Goal: Task Accomplishment & Management: Manage account settings

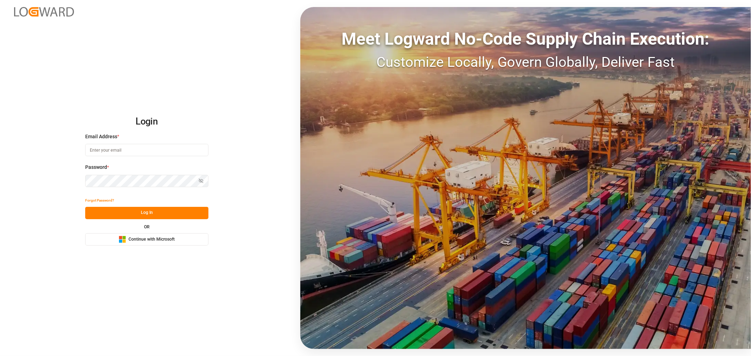
click at [138, 240] on span "Continue with Microsoft" at bounding box center [152, 240] width 46 height 6
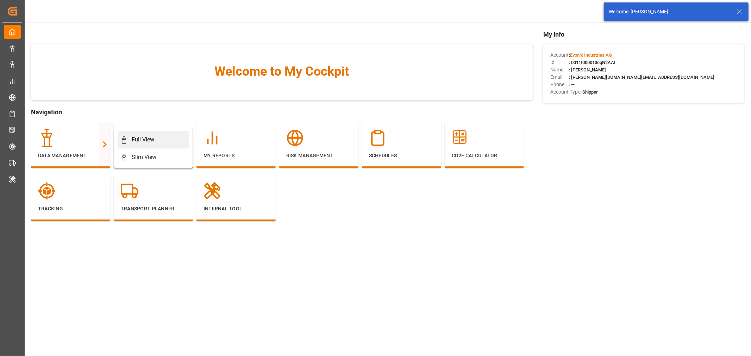
click at [143, 140] on div "Full View" at bounding box center [143, 140] width 23 height 8
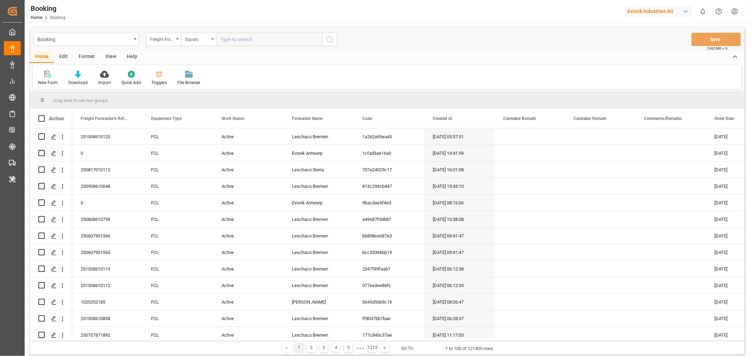
click at [111, 56] on div "View" at bounding box center [110, 57] width 21 height 12
click at [48, 78] on div "Default" at bounding box center [45, 77] width 24 height 15
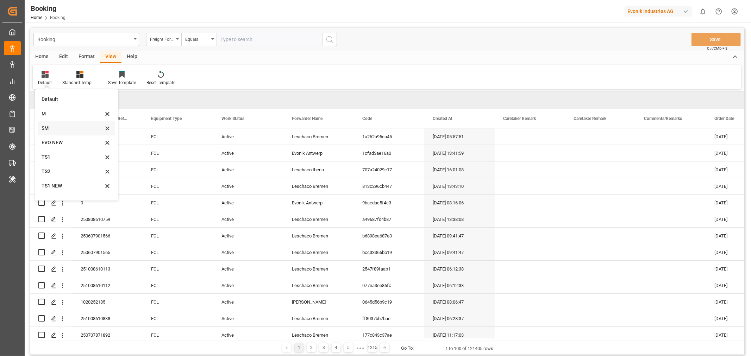
click at [52, 126] on div "SM" at bounding box center [73, 128] width 62 height 7
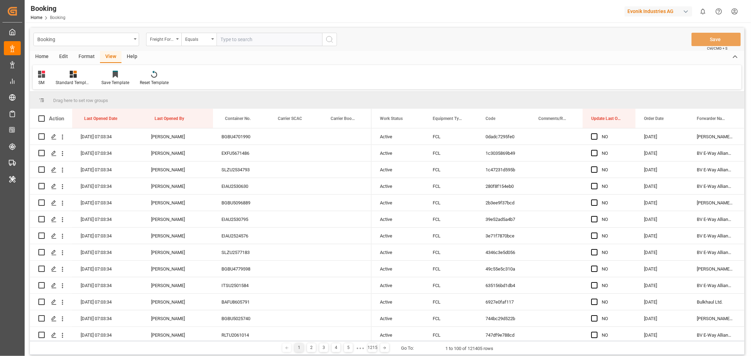
click at [89, 54] on div "Format" at bounding box center [86, 57] width 27 height 12
click at [50, 80] on div "Filter Rows" at bounding box center [48, 83] width 21 height 6
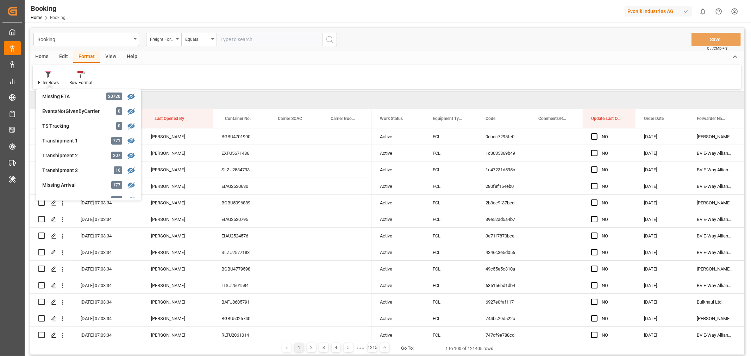
scroll to position [117, 0]
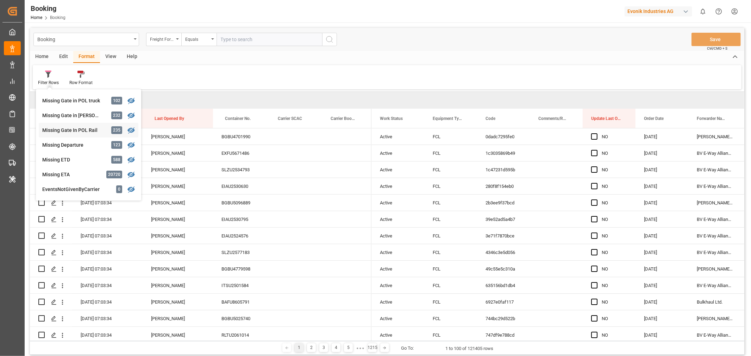
click at [82, 129] on div "Booking Freight Forwarder's Reference No. Equals Save Ctrl/CMD + S Home Edit Fo…" at bounding box center [387, 192] width 715 height 328
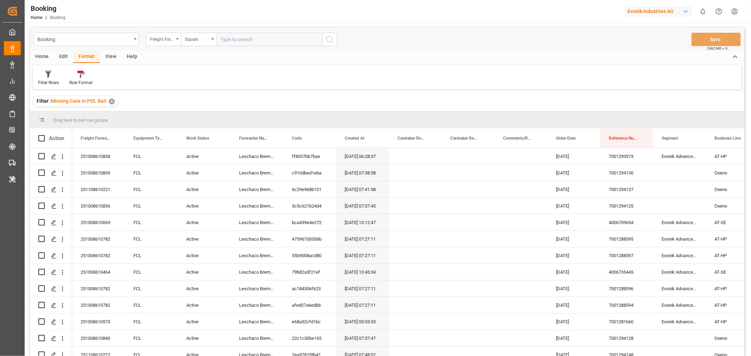
click at [111, 55] on div "View" at bounding box center [110, 57] width 21 height 12
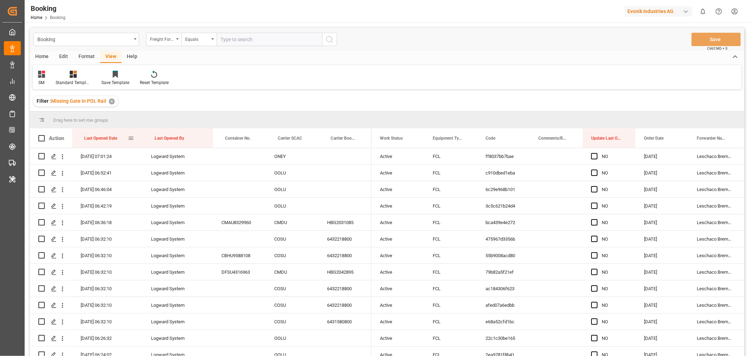
click at [122, 139] on div "Last Opened Date" at bounding box center [106, 138] width 44 height 19
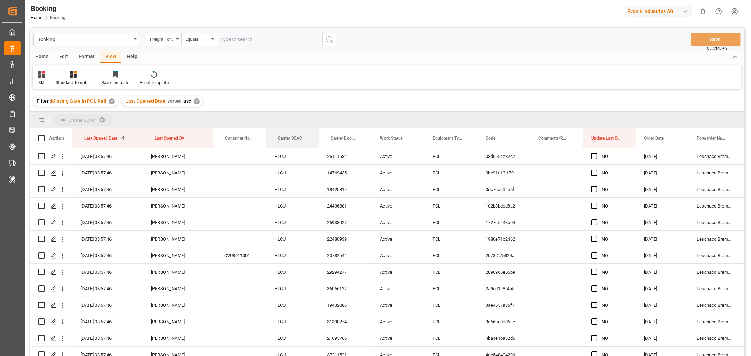
drag, startPoint x: 288, startPoint y: 138, endPoint x: 290, endPoint y: 118, distance: 20.2
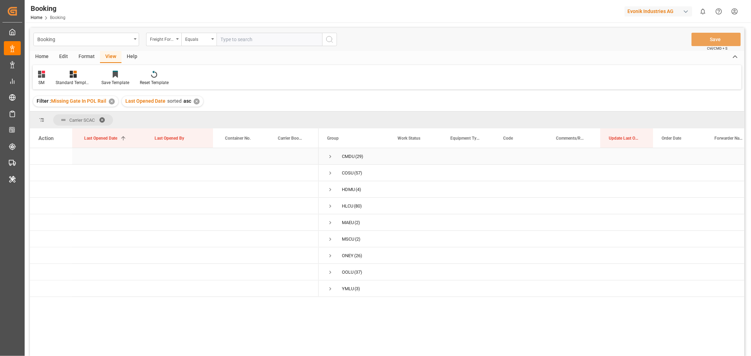
click at [330, 157] on span "Press SPACE to select this row." at bounding box center [330, 157] width 6 height 6
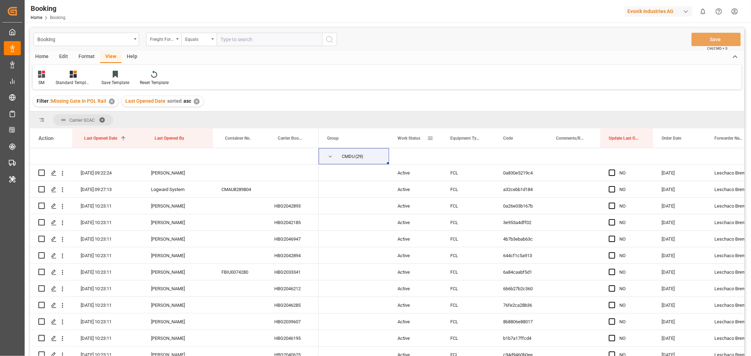
click at [430, 138] on span at bounding box center [430, 138] width 6 height 6
click at [493, 139] on span "columns" at bounding box center [489, 139] width 6 height 6
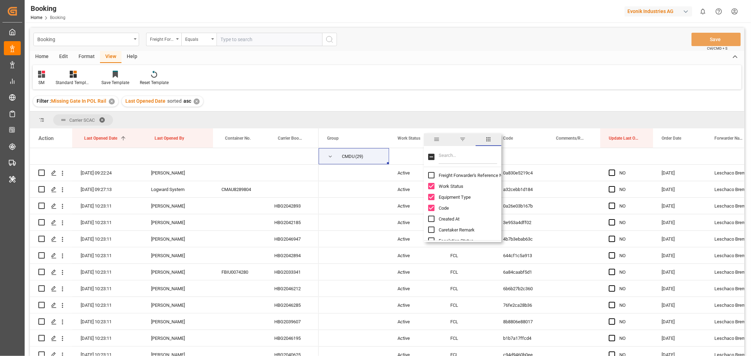
click at [432, 176] on input "Freight Forwarder's Reference No. column toggle visibility (hidden)" at bounding box center [431, 175] width 6 height 6
checkbox input "true"
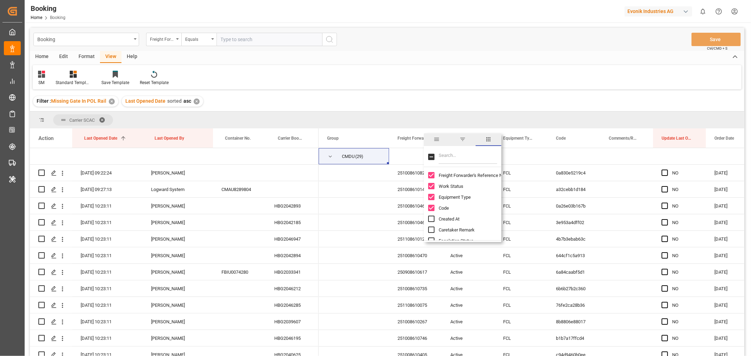
click at [430, 219] on input "Created At column toggle visibility (hidden)" at bounding box center [431, 219] width 6 height 6
checkbox input "true"
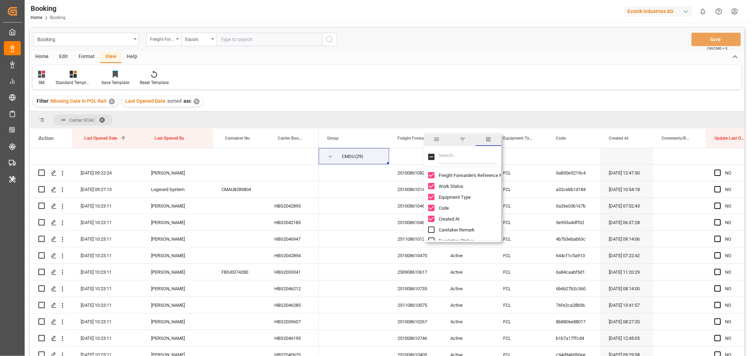
click at [426, 99] on div "Filter : Missing Gate In POL Rail ✕ Last Opened Date sorted asc ✕" at bounding box center [387, 102] width 715 height 20
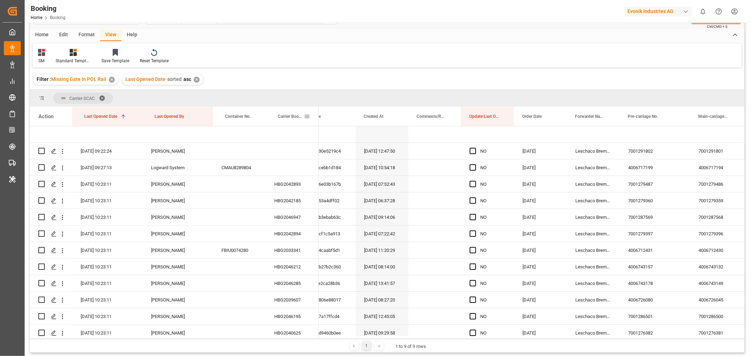
scroll to position [78, 0]
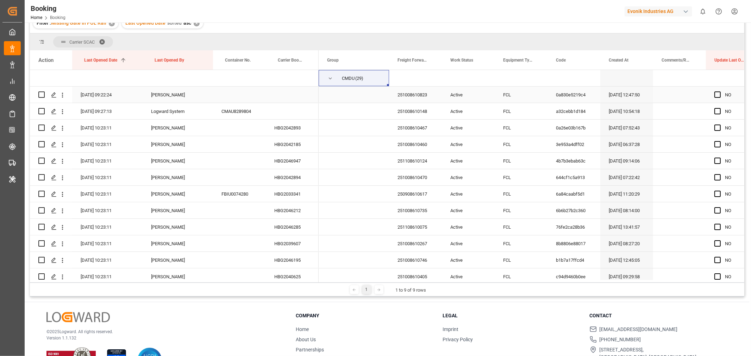
click at [426, 96] on div "251008610823" at bounding box center [415, 95] width 53 height 16
click at [61, 93] on icon "open menu" at bounding box center [62, 95] width 7 height 7
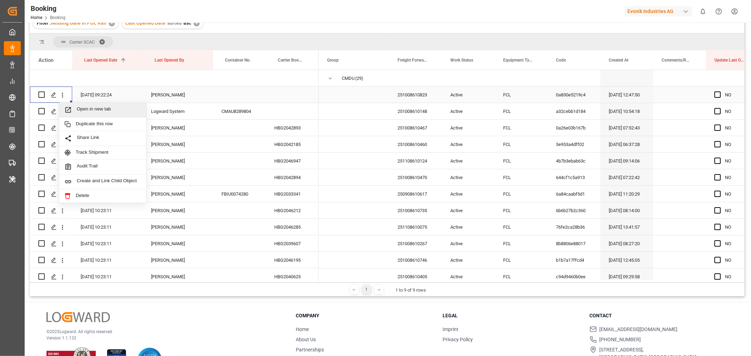
click at [102, 110] on span "Open in new tab" at bounding box center [109, 109] width 64 height 7
click at [414, 111] on div "251008610148" at bounding box center [415, 111] width 53 height 16
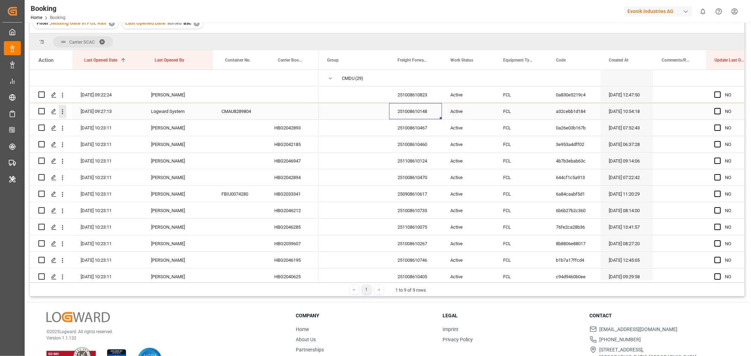
click at [63, 113] on icon "open menu" at bounding box center [62, 111] width 7 height 7
click at [88, 125] on span "Open in new tab" at bounding box center [109, 126] width 64 height 7
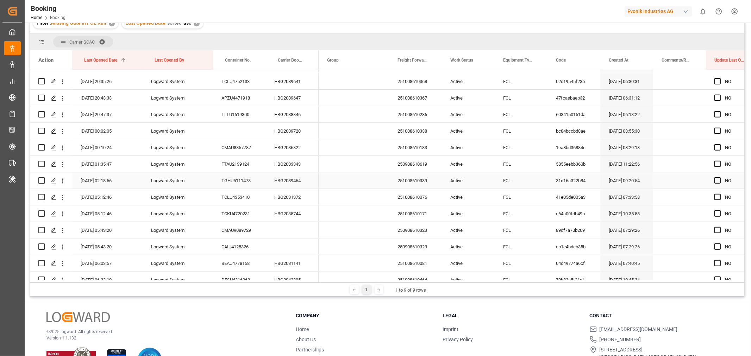
scroll to position [313, 0]
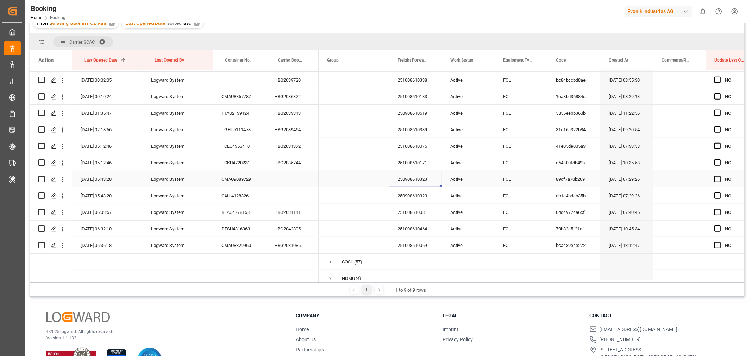
click at [417, 182] on div "250908610323" at bounding box center [415, 179] width 53 height 16
click at [64, 177] on icon "open menu" at bounding box center [62, 179] width 7 height 7
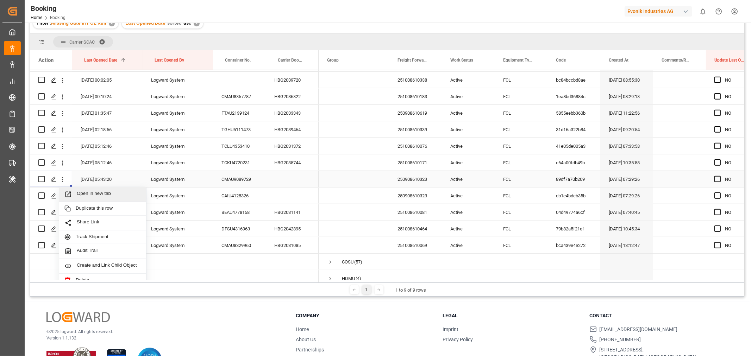
click at [94, 192] on span "Open in new tab" at bounding box center [109, 194] width 64 height 7
click at [62, 194] on icon "open menu" at bounding box center [62, 196] width 1 height 5
click at [89, 212] on span "Open in new tab" at bounding box center [109, 210] width 64 height 7
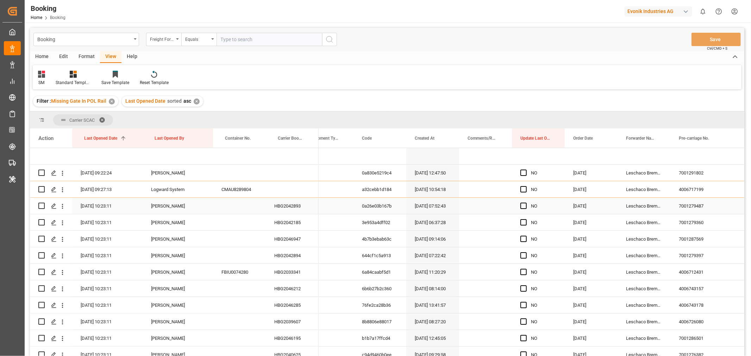
scroll to position [0, 194]
click at [522, 175] on span "Press SPACE to select this row." at bounding box center [523, 173] width 6 height 6
click at [526, 170] on input "Press SPACE to select this row." at bounding box center [526, 170] width 0 height 0
drag, startPoint x: 563, startPoint y: 180, endPoint x: 547, endPoint y: 333, distance: 153.4
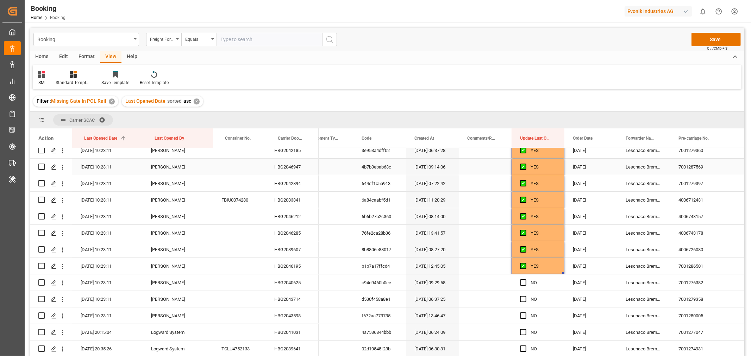
scroll to position [156, 0]
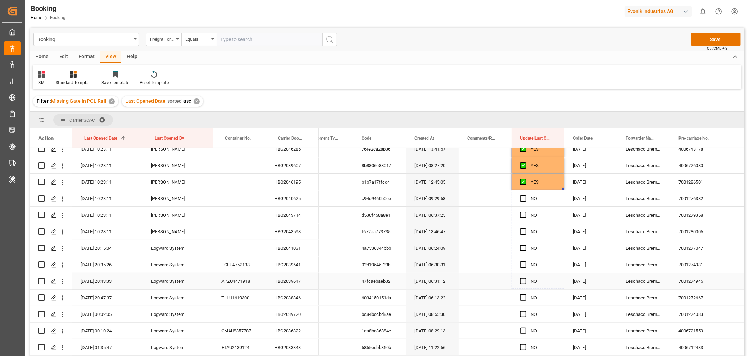
drag, startPoint x: 562, startPoint y: 188, endPoint x: 532, endPoint y: 340, distance: 154.4
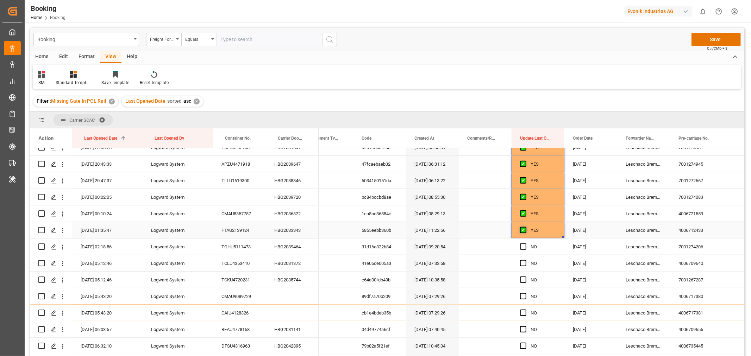
scroll to position [352, 0]
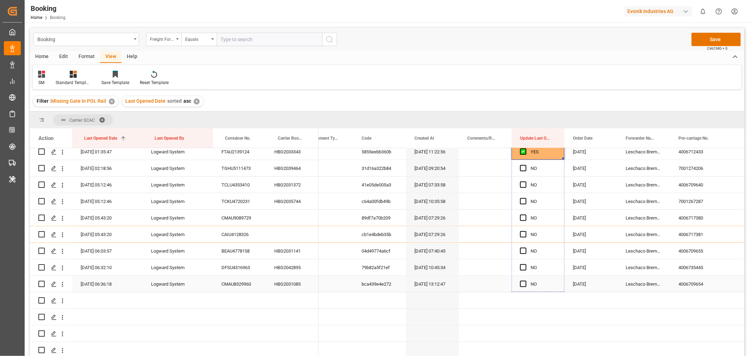
drag, startPoint x: 563, startPoint y: 157, endPoint x: 555, endPoint y: 277, distance: 119.7
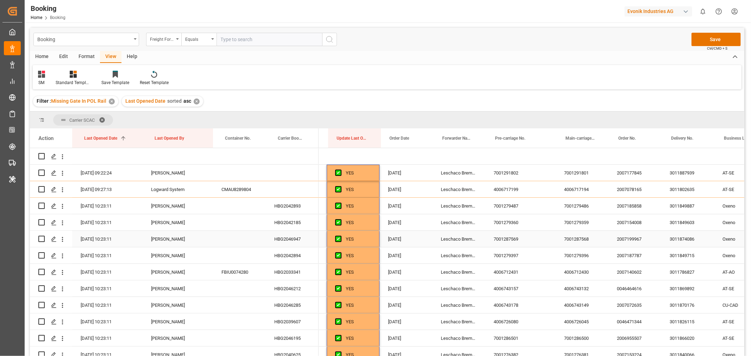
scroll to position [0, 491]
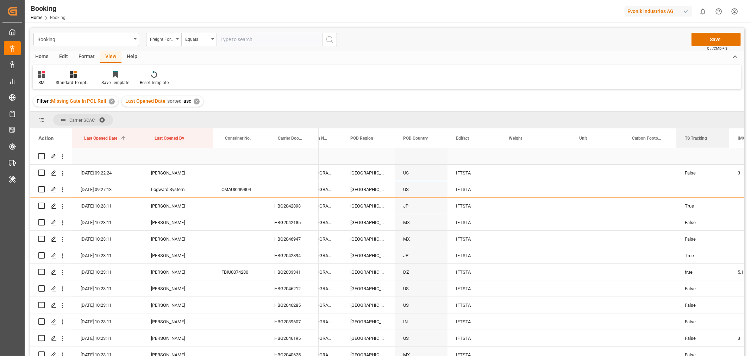
drag, startPoint x: 358, startPoint y: 139, endPoint x: 690, endPoint y: 149, distance: 332.0
click at [690, 149] on div "Action Last Opened Date 1 Last Opened By Container No." at bounding box center [387, 245] width 715 height 232
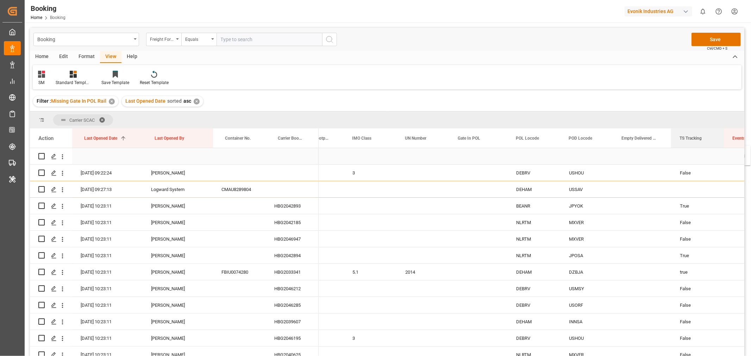
drag, startPoint x: 362, startPoint y: 142, endPoint x: 716, endPoint y: 150, distance: 354.1
click at [716, 150] on div "Action Last Opened Date 1 Last Opened By Container No." at bounding box center [387, 245] width 715 height 232
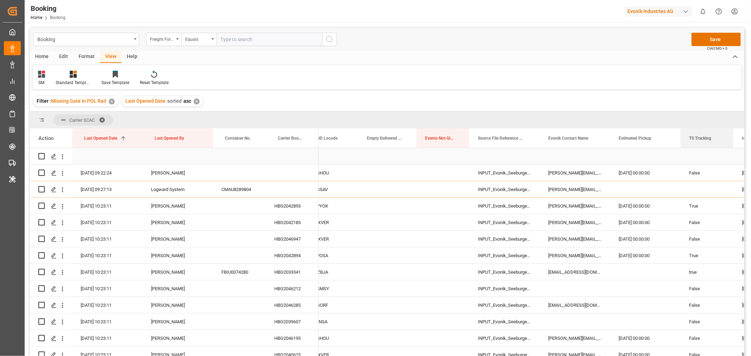
drag, startPoint x: 435, startPoint y: 142, endPoint x: 671, endPoint y: 150, distance: 236.5
click at [671, 150] on div "Action Last Opened Date 1 Last Opened By Container No." at bounding box center [387, 245] width 715 height 232
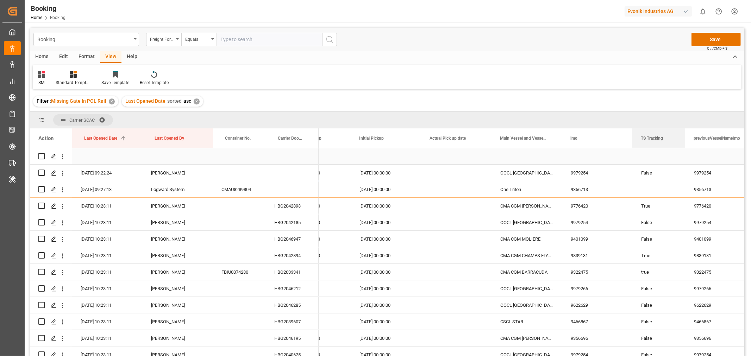
drag, startPoint x: 369, startPoint y: 138, endPoint x: 649, endPoint y: 153, distance: 280.1
click at [649, 153] on div "Action Last Opened Date 1 Last Opened By Container No." at bounding box center [387, 245] width 715 height 232
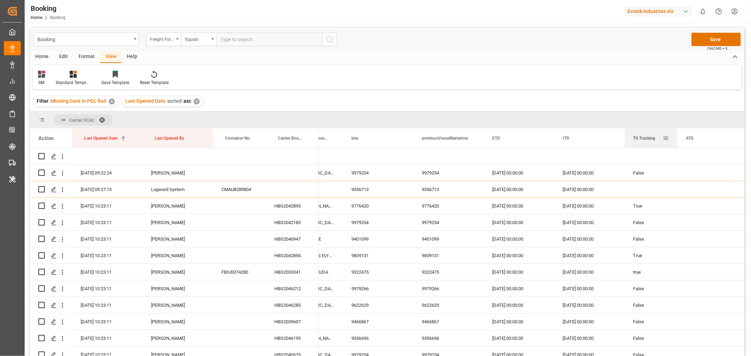
drag, startPoint x: 436, startPoint y: 139, endPoint x: 670, endPoint y: 147, distance: 234.0
click at [670, 147] on div "TS Tracking" at bounding box center [651, 138] width 53 height 19
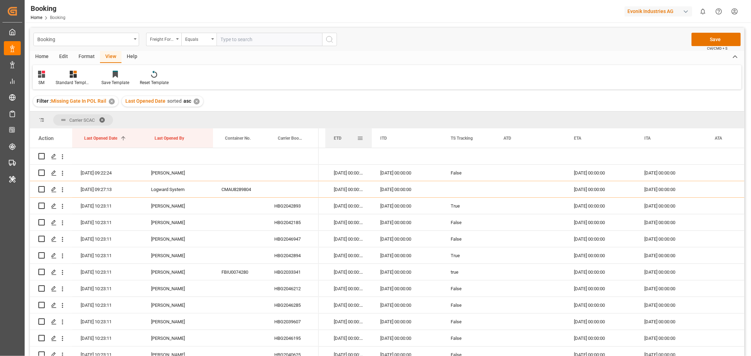
drag, startPoint x: 395, startPoint y: 137, endPoint x: 371, endPoint y: 143, distance: 24.7
click at [371, 143] on div at bounding box center [372, 138] width 3 height 19
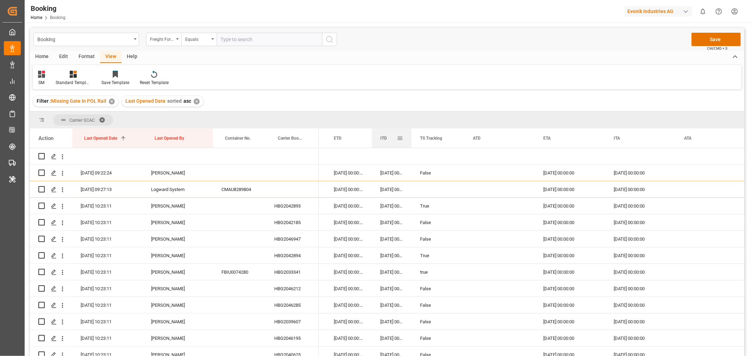
drag, startPoint x: 442, startPoint y: 137, endPoint x: 411, endPoint y: 139, distance: 30.7
click at [411, 139] on div at bounding box center [411, 138] width 3 height 19
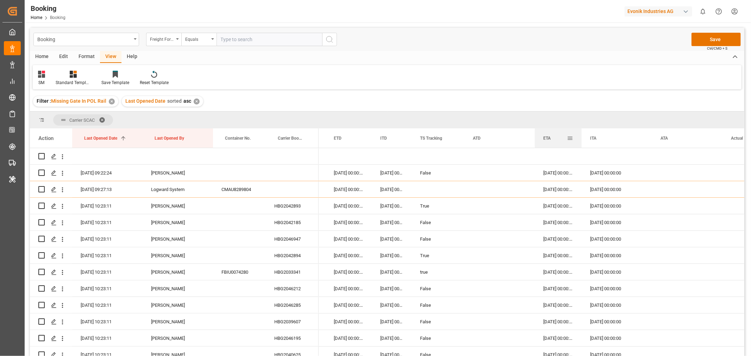
drag, startPoint x: 604, startPoint y: 136, endPoint x: 580, endPoint y: 138, distance: 23.8
click at [581, 138] on div at bounding box center [582, 138] width 3 height 19
drag, startPoint x: 652, startPoint y: 136, endPoint x: 618, endPoint y: 142, distance: 34.2
click at [618, 142] on div at bounding box center [618, 138] width 3 height 19
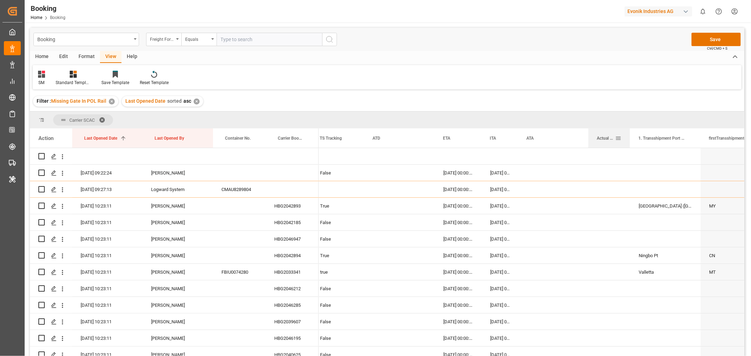
drag, startPoint x: 658, startPoint y: 136, endPoint x: 629, endPoint y: 137, distance: 28.9
click at [629, 137] on div at bounding box center [630, 138] width 3 height 19
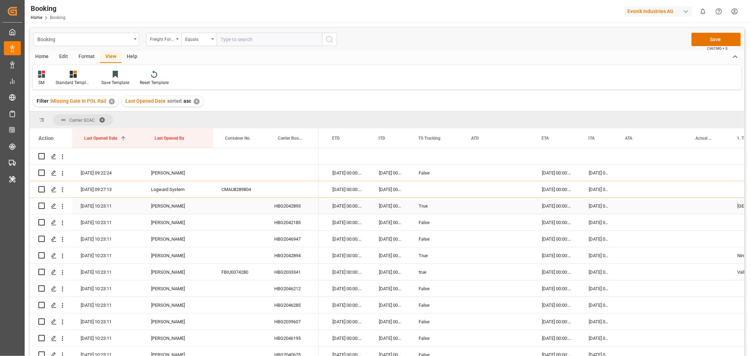
click at [287, 202] on div "HBG2042893" at bounding box center [292, 206] width 53 height 16
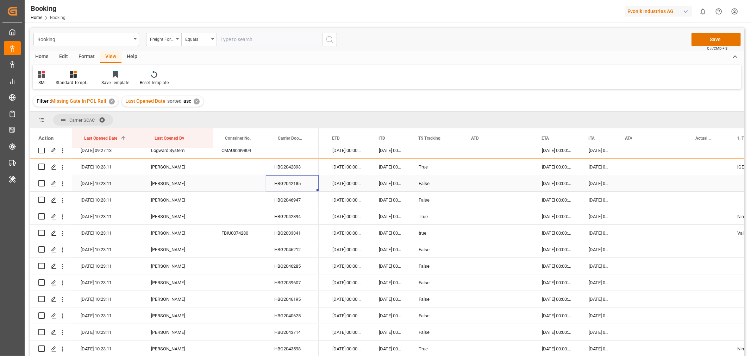
click at [301, 184] on div "HBG2042185" at bounding box center [292, 183] width 53 height 16
click at [286, 198] on div "HBG2046947" at bounding box center [292, 200] width 53 height 16
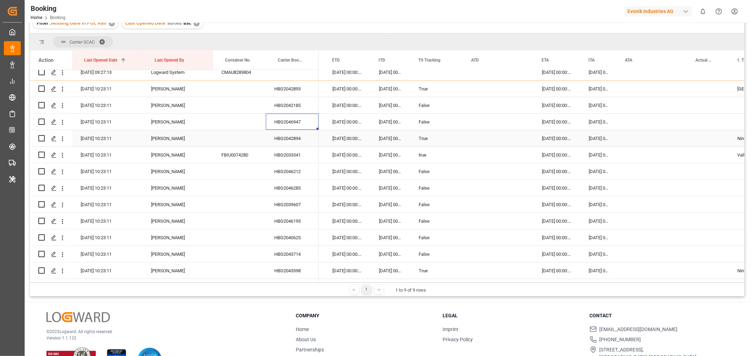
click at [273, 140] on div "HBG2042894" at bounding box center [292, 138] width 53 height 16
click at [288, 157] on div "HBG2033341" at bounding box center [292, 155] width 53 height 16
click at [291, 170] on div "HBG2046212" at bounding box center [292, 171] width 53 height 16
click at [291, 192] on div "HBG2046285" at bounding box center [292, 188] width 53 height 16
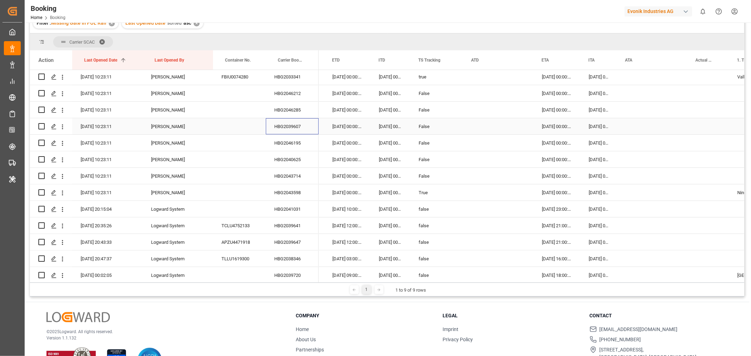
click at [290, 129] on div "HBG2039607" at bounding box center [292, 126] width 53 height 16
click at [62, 125] on icon "open menu" at bounding box center [62, 126] width 1 height 5
click at [93, 136] on div "Open in new tab" at bounding box center [102, 142] width 87 height 15
click at [289, 139] on div "HBG2046195" at bounding box center [292, 143] width 53 height 16
click at [303, 158] on div "HBG2040625" at bounding box center [292, 159] width 53 height 16
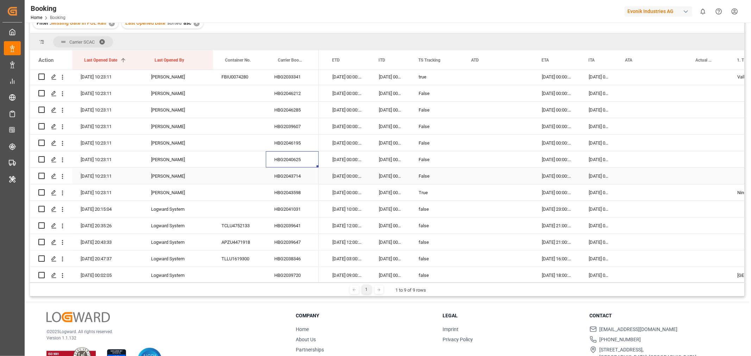
click at [297, 175] on div "HBG2043714" at bounding box center [292, 176] width 53 height 16
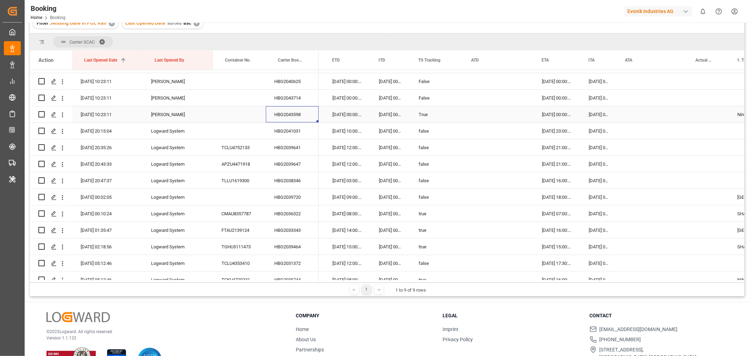
click at [286, 118] on div "HBG2043598" at bounding box center [292, 114] width 53 height 16
click at [305, 137] on div "HBG2041031" at bounding box center [292, 131] width 53 height 16
click at [283, 151] on div "HBG2039641" at bounding box center [292, 147] width 53 height 16
click at [275, 167] on div "HBG2039647" at bounding box center [292, 164] width 53 height 16
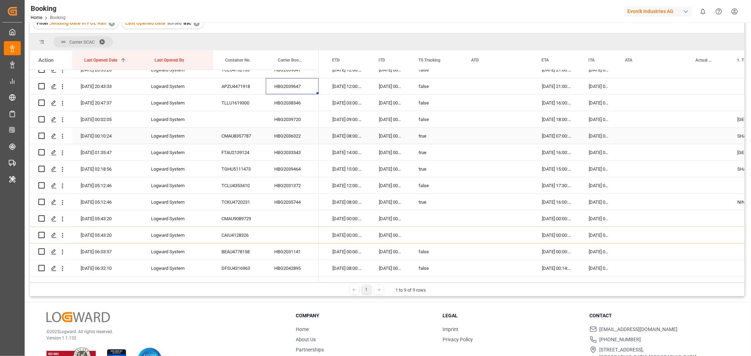
scroll to position [274, 0]
click at [291, 104] on div "HBG2038346" at bounding box center [292, 102] width 53 height 16
click at [283, 126] on div "HBG2039720" at bounding box center [292, 119] width 53 height 16
click at [296, 136] on div "HBG2036322" at bounding box center [292, 136] width 53 height 16
click at [289, 152] on div "HBG2033343" at bounding box center [292, 152] width 53 height 16
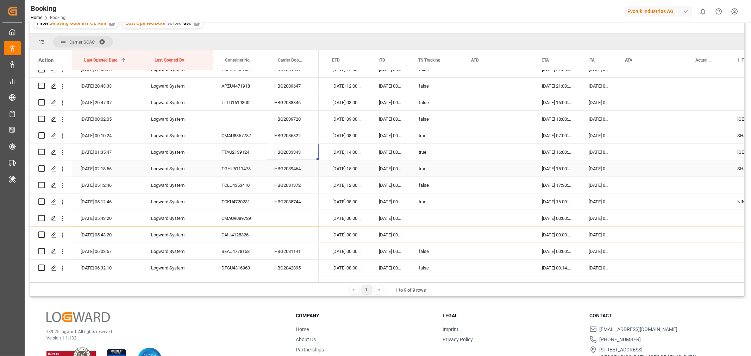
click at [281, 168] on div "HBG2039464" at bounding box center [292, 169] width 53 height 16
click at [289, 187] on div "HBG2031372" at bounding box center [292, 185] width 53 height 16
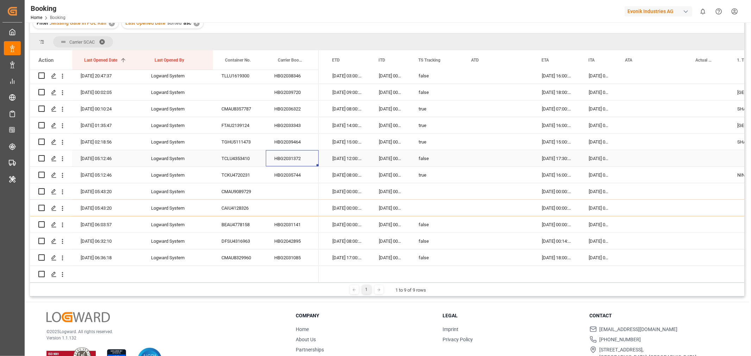
scroll to position [313, 0]
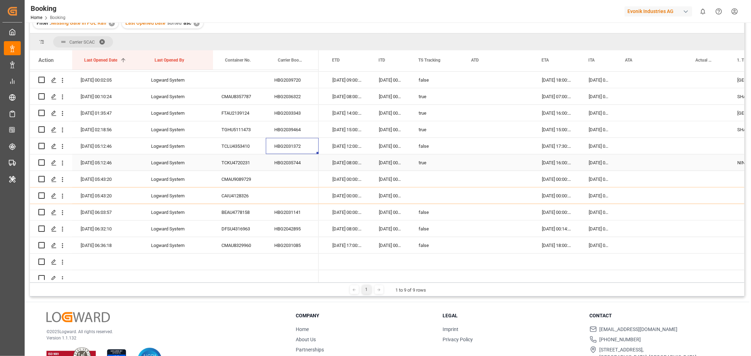
click at [293, 163] on div "HBG2035744" at bounding box center [292, 163] width 53 height 16
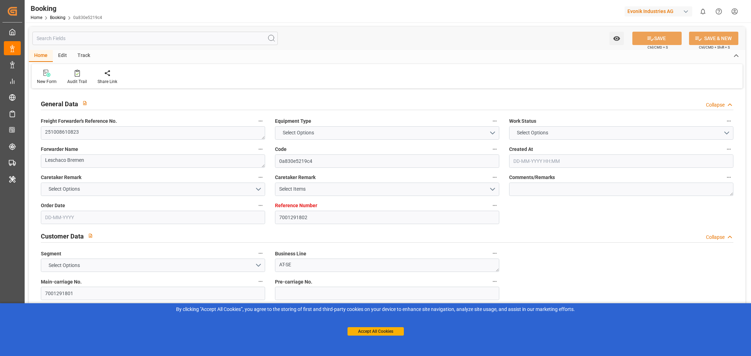
type input "7001291802"
type input "9979254"
type input "CMACGM"
type input "CMA CGM Group"
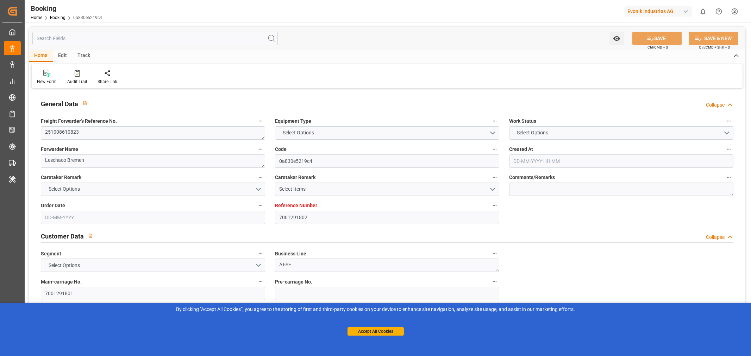
type input "DEBRV"
type input "USHOU"
type input "02-10-2025 12:47"
type input "02-10-2025"
type input "04-12-2025"
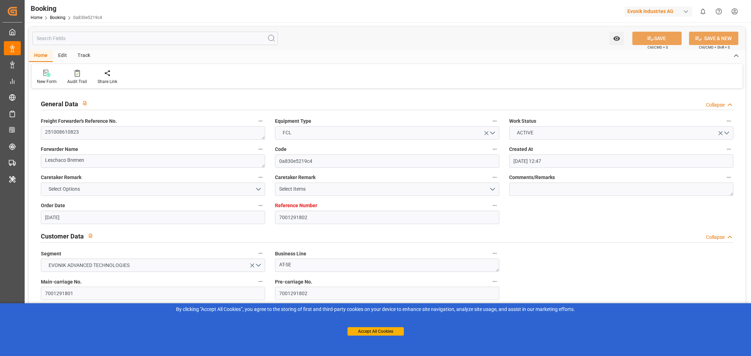
type input "20-10-2025"
type input "20-10-2025 00:00"
type input "06-10-2025"
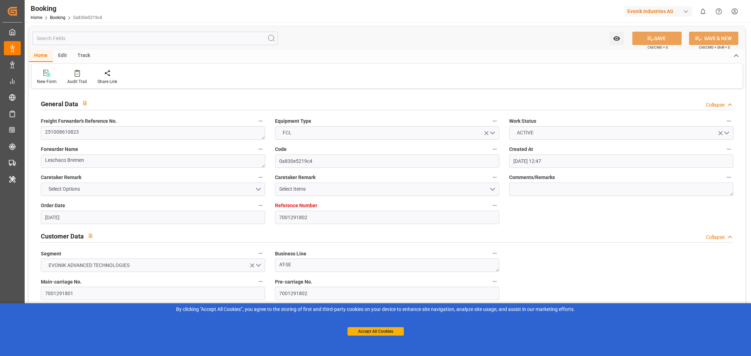
type input "26-10-2025 00:00"
type input "16-11-2025 00:00"
type input "07-10-2025 09:22"
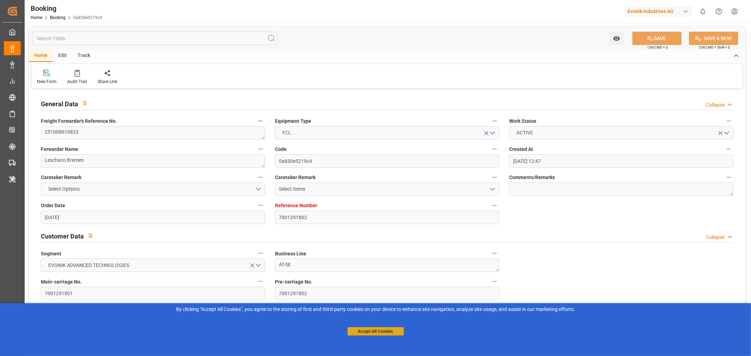
click at [379, 330] on button "Accept All Cookies" at bounding box center [376, 332] width 56 height 8
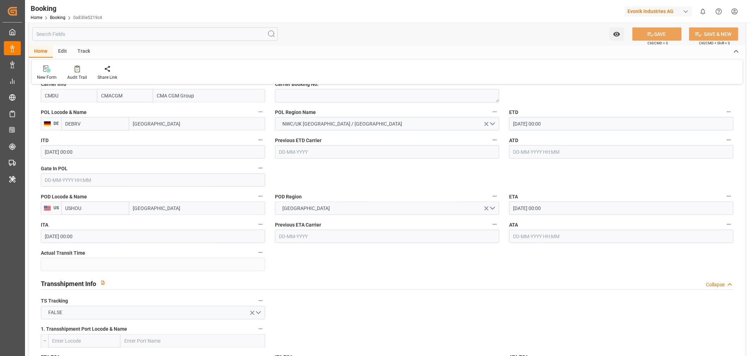
scroll to position [352, 0]
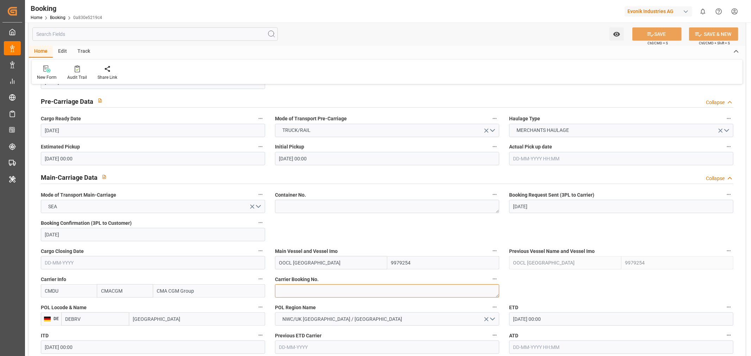
click at [294, 290] on textarea at bounding box center [387, 291] width 224 height 13
paste textarea "HBG2048789"
type textarea "HBG2048789"
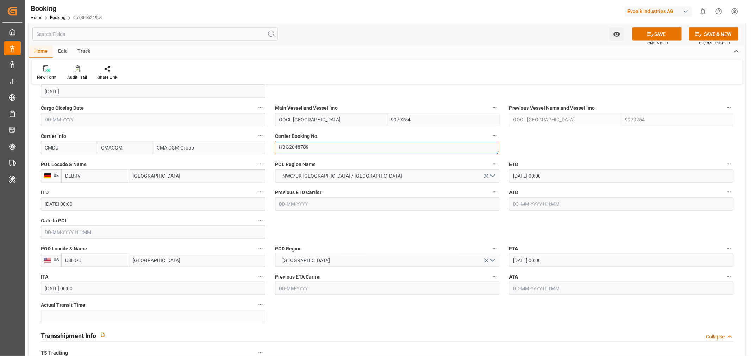
scroll to position [548, 0]
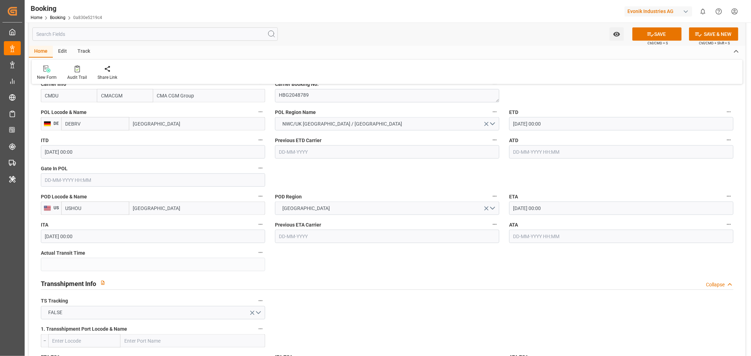
click at [523, 120] on input "26-10-2025 00:00" at bounding box center [621, 123] width 224 height 13
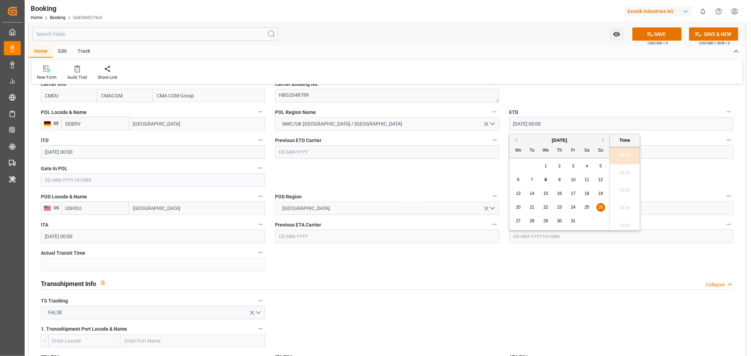
click at [521, 221] on div "27" at bounding box center [518, 221] width 9 height 8
type input "27-10-2025 00:00"
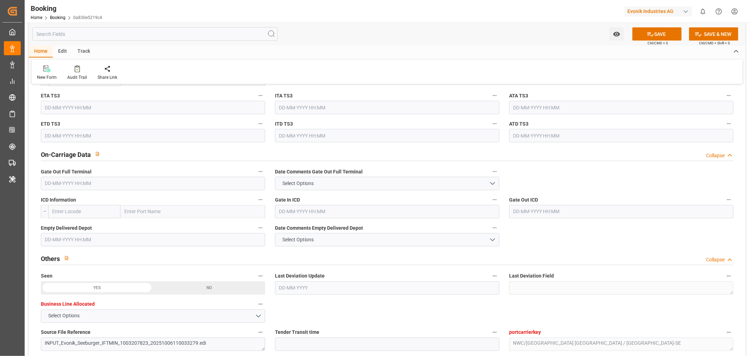
scroll to position [978, 0]
click at [147, 210] on input "text" at bounding box center [192, 212] width 145 height 13
paste input "OKLAHOMA"
type input "OKLAHOMA"
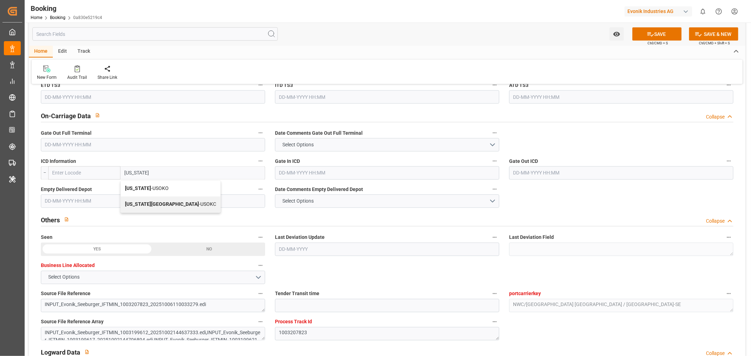
click at [157, 203] on span "Oklahoma City - USOKC" at bounding box center [170, 205] width 91 height 6
type input "USOKC"
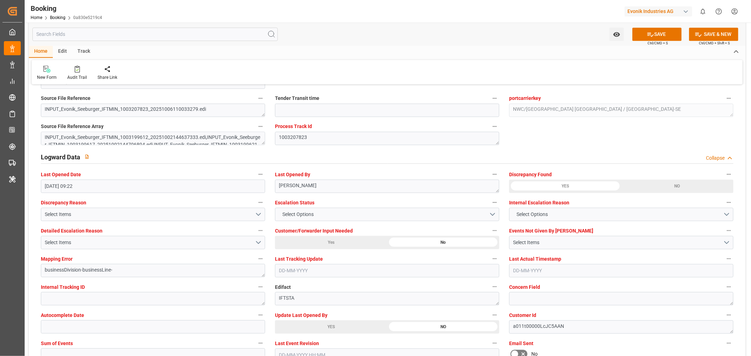
scroll to position [1370, 0]
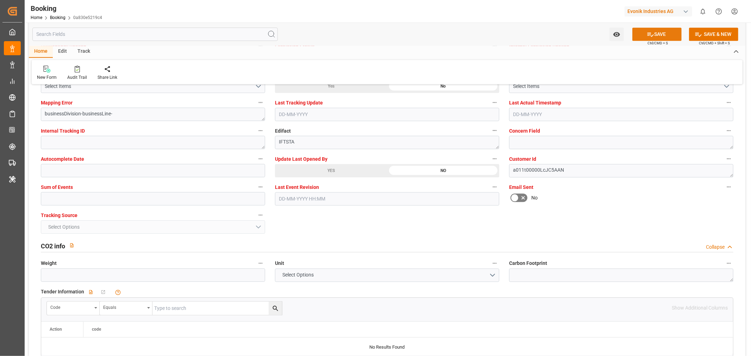
type input "Oklahoma City"
click at [657, 33] on button "SAVE" at bounding box center [657, 33] width 49 height 13
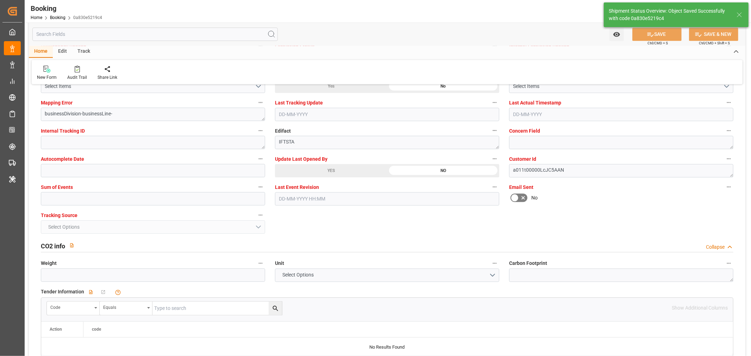
type textarea "[PERSON_NAME]"
type input "08-10-2025 07:10"
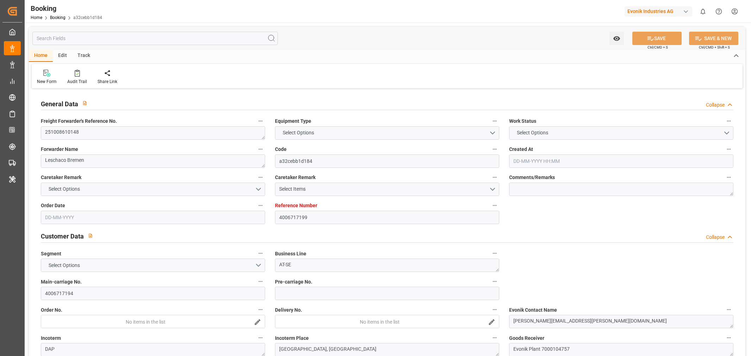
type input "4006717199"
type input "9356713"
type input "CMACGM"
type input "CMA CGM Group"
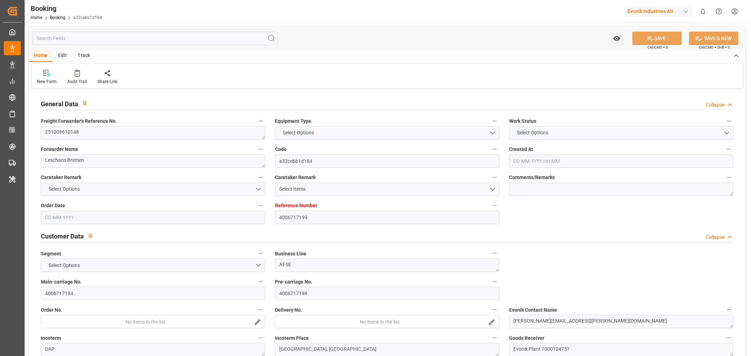
type input "DEHAM"
type input "USSAV"
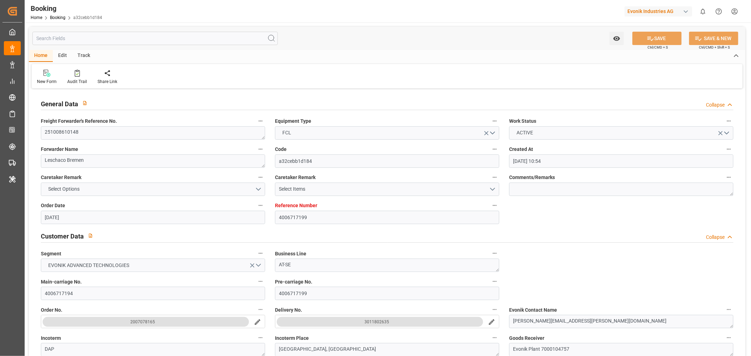
type input "03-09-2025 10:54"
type input "[DATE]"
type input "30-10-2025"
type input "29-09-2025"
type input "29-09-2025 00:00"
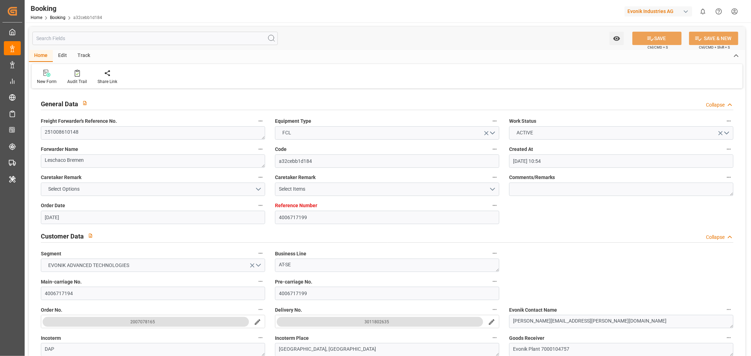
type input "07-10-2025"
type input "13-10-2025 00:00"
type input "28-10-2025 00:00"
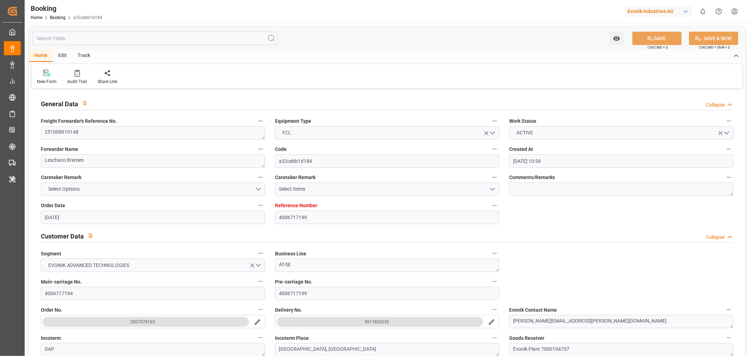
type input "07-10-2025 09:27"
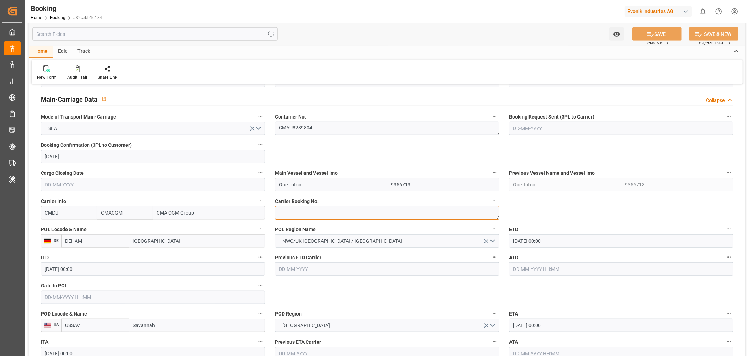
click at [318, 216] on textarea at bounding box center [387, 212] width 224 height 13
paste textarea "HBG2034501"
type textarea "HBG2034501"
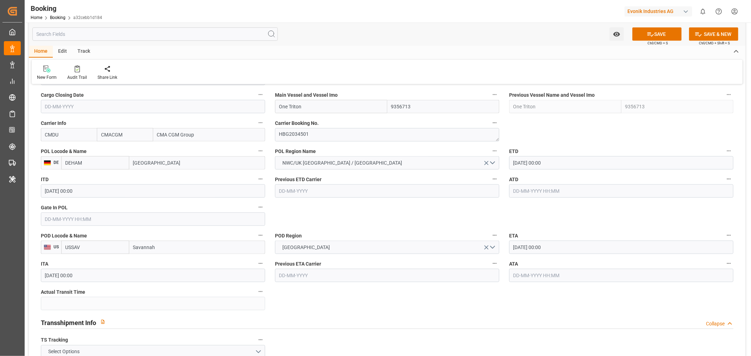
click at [306, 103] on input "One Triton" at bounding box center [331, 106] width 112 height 13
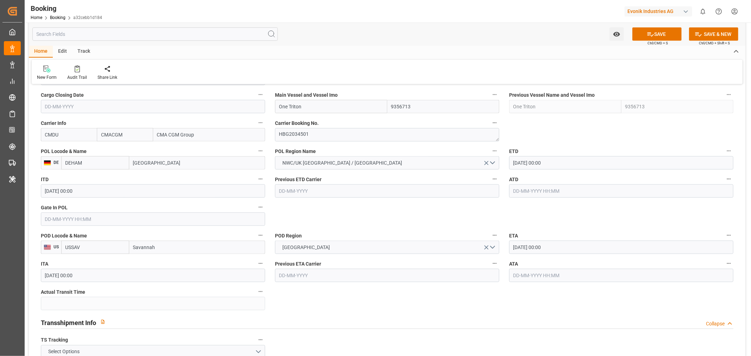
paste input "MOL PROFICIENCY"
type input "MOL PROFICIENCY"
click at [323, 121] on span "MOL PROFICIENCY - 9403619" at bounding box center [312, 122] width 64 height 6
type input "9403619"
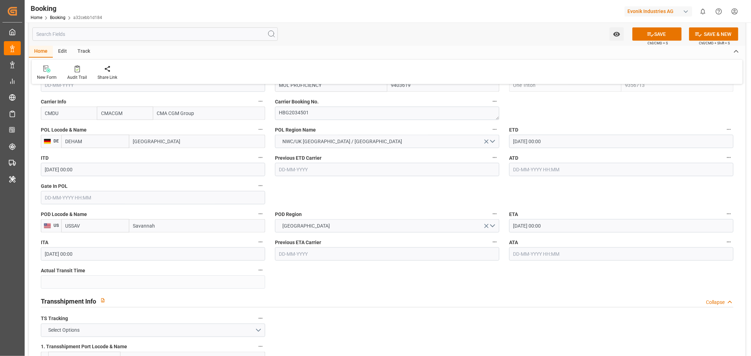
scroll to position [548, 0]
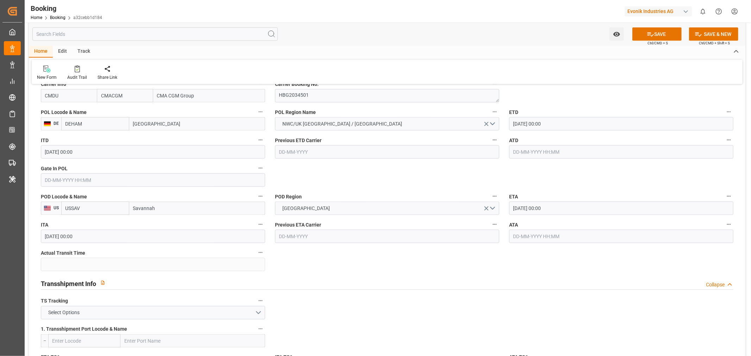
type input "MOL PROFICIENCY"
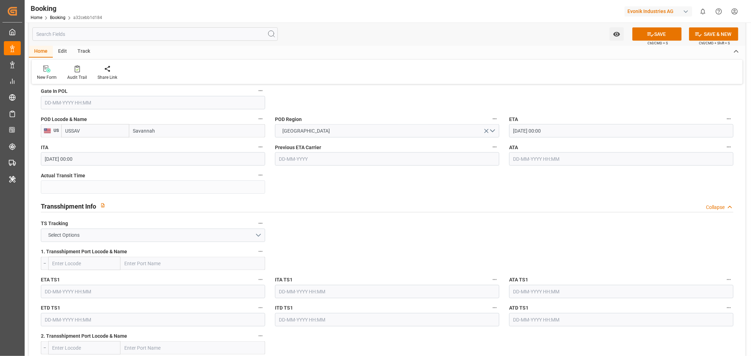
scroll to position [626, 0]
click at [149, 238] on button "Select Options" at bounding box center [153, 234] width 224 height 13
click at [87, 248] on div "FALSE" at bounding box center [153, 251] width 224 height 15
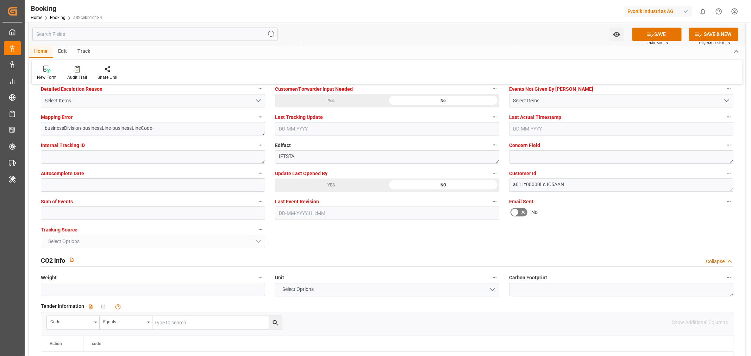
scroll to position [1409, 0]
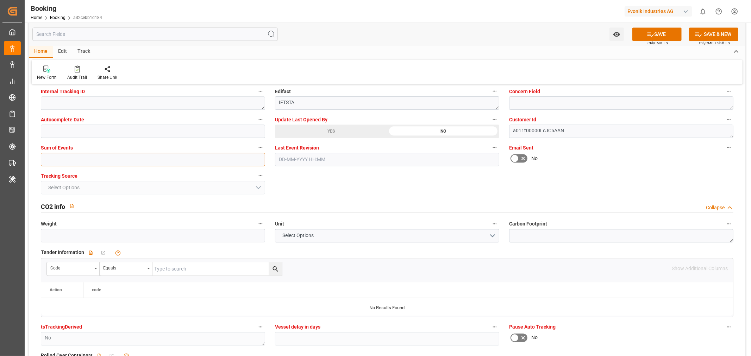
click at [58, 154] on input "text" at bounding box center [153, 159] width 224 height 13
type input "0"
click at [663, 35] on button "SAVE" at bounding box center [657, 33] width 49 height 13
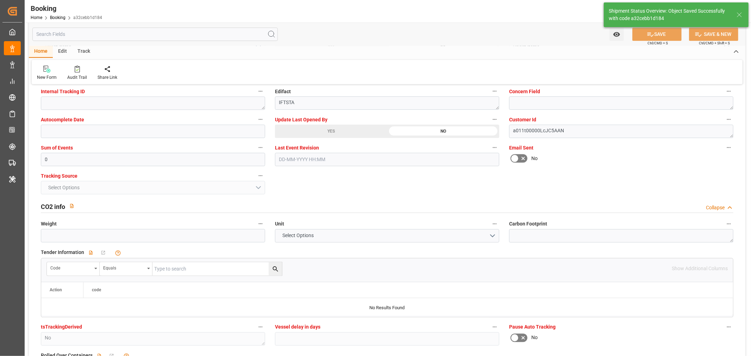
type textarea "Shashidhar Mm"
type textarea "businessDivision-businessLine-"
type input "08-10-2025 07:11"
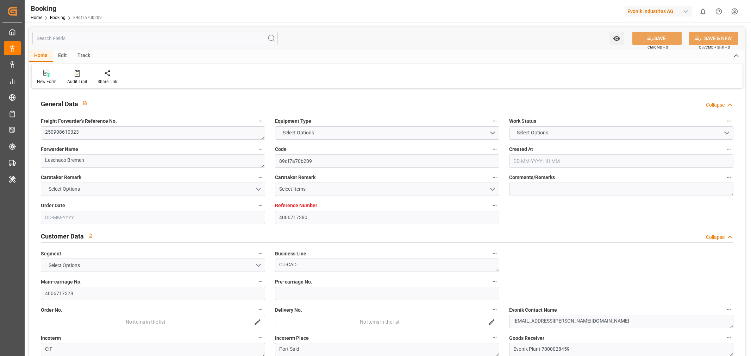
type input "4006717380"
type input "9629380"
type input "CMACGM"
type input "CMA CGM Group"
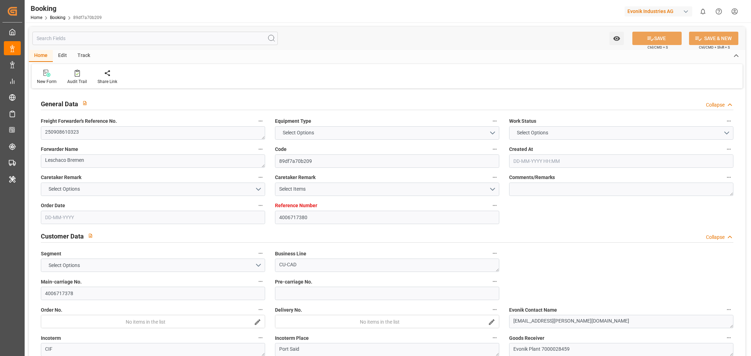
type input "DEHAM"
type input "EGPSD"
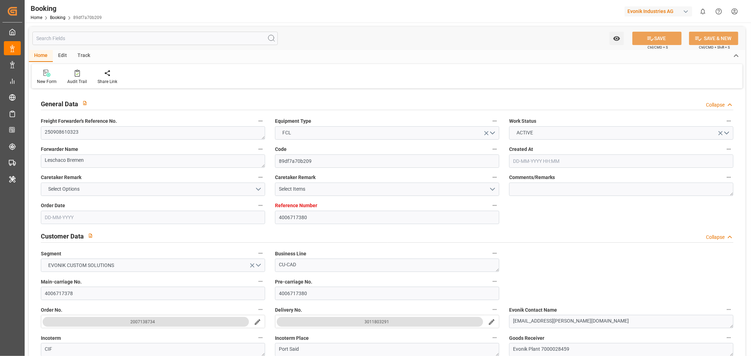
type input "[DATE] 07:29"
type input "[DATE]"
type input "[DATE] 00:00"
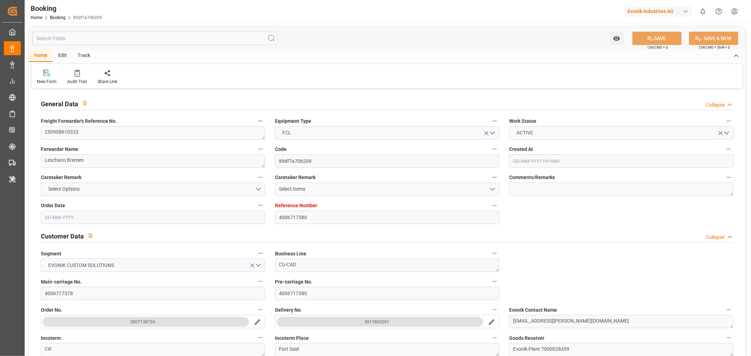
type input "[DATE]"
type input "[DATE] 00:00"
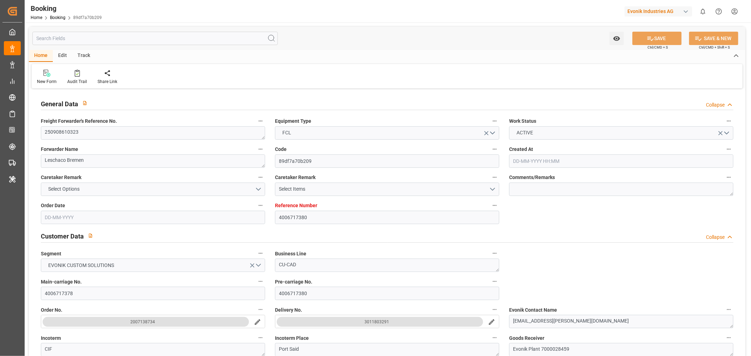
type input "[DATE] 05:43"
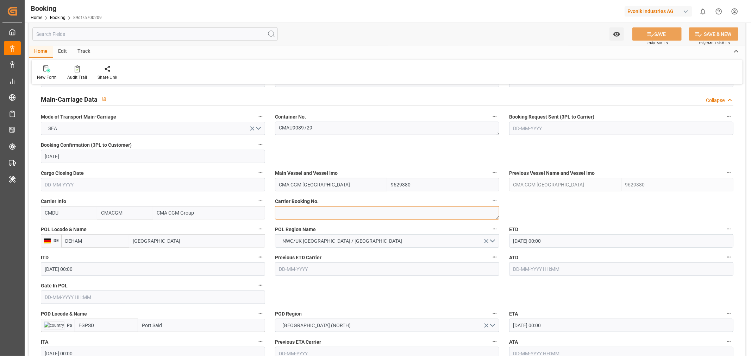
click at [328, 213] on textarea at bounding box center [387, 212] width 224 height 13
paste textarea "HBG2028118"
type textarea "HBG2028118"
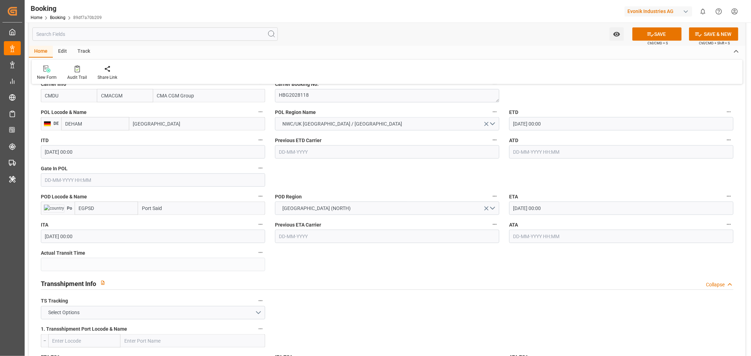
click at [178, 210] on input "Port Said" at bounding box center [201, 208] width 127 height 13
click at [175, 222] on span "Port Said - EGPSD" at bounding box center [162, 224] width 38 height 6
type input "Port Said"
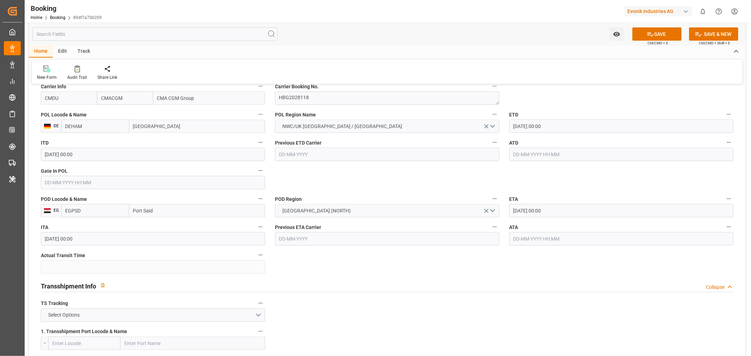
scroll to position [470, 0]
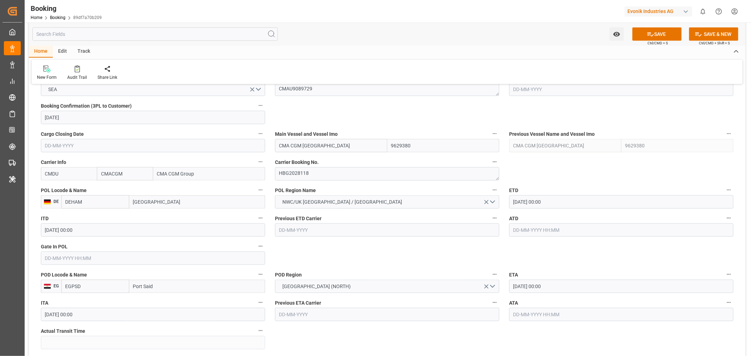
click at [67, 261] on input "text" at bounding box center [153, 258] width 224 height 13
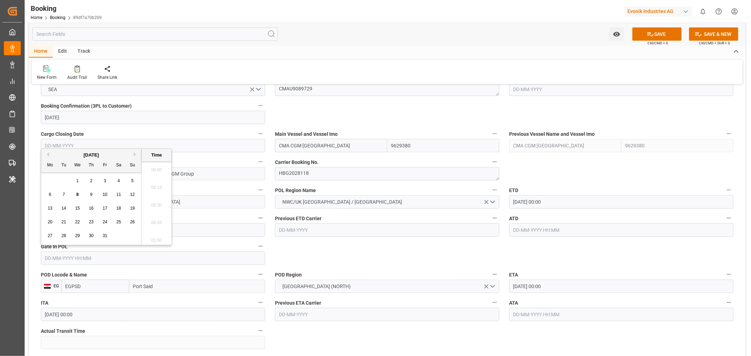
scroll to position [848, 0]
click at [48, 155] on button "Previous Month" at bounding box center [47, 155] width 4 height 4
click at [75, 195] on span "10" at bounding box center [77, 194] width 5 height 5
type input "10-09-2025 00:00"
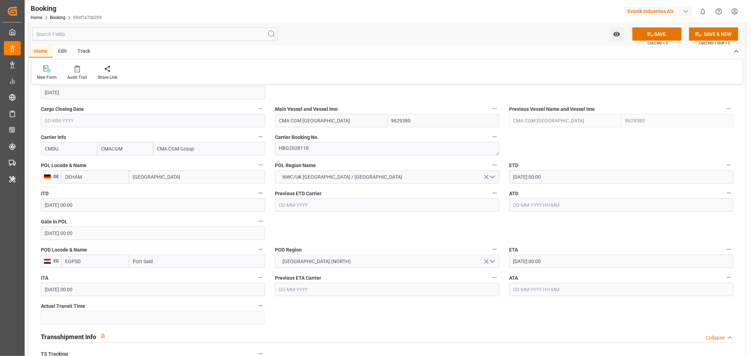
scroll to position [509, 0]
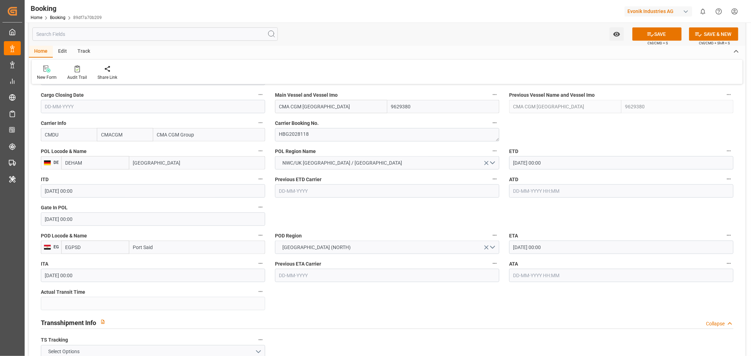
click at [533, 187] on input "text" at bounding box center [621, 191] width 224 height 13
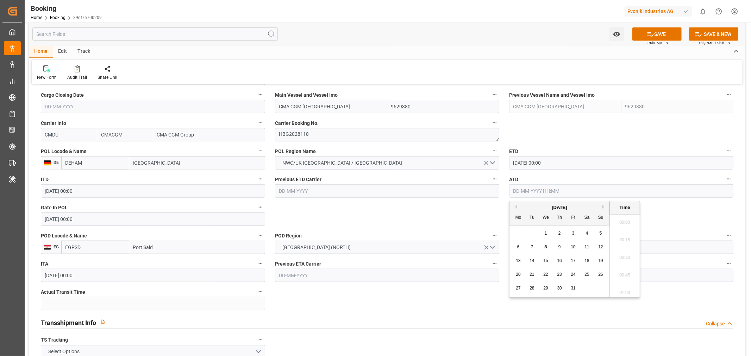
scroll to position [848, 0]
click at [515, 209] on div "Previous Month Next Month October 2025 Mo Tu We Th Fr Sa Su 29 30 1 2 3 4 5 6 7…" at bounding box center [574, 249] width 131 height 97
click at [599, 262] on span "19" at bounding box center [600, 261] width 5 height 5
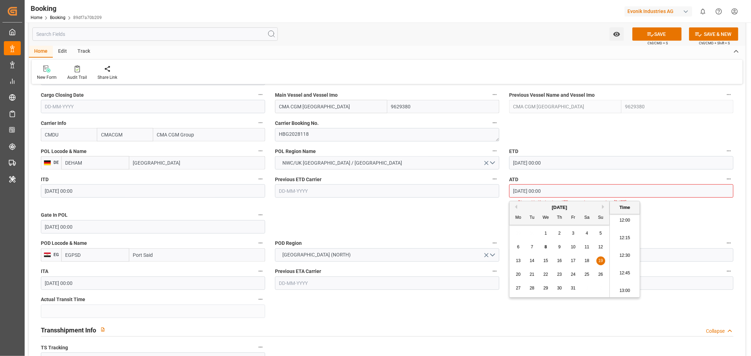
click at [515, 207] on button "Previous Month" at bounding box center [515, 207] width 4 height 4
click at [572, 260] on span "19" at bounding box center [573, 261] width 5 height 5
type input "19-09-2025 00:00"
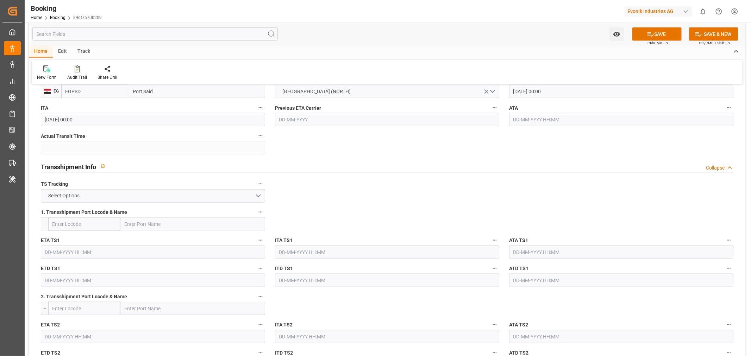
scroll to position [665, 0]
click at [207, 196] on button "Select Options" at bounding box center [153, 195] width 224 height 13
click at [109, 211] on div "FALSE" at bounding box center [153, 212] width 224 height 15
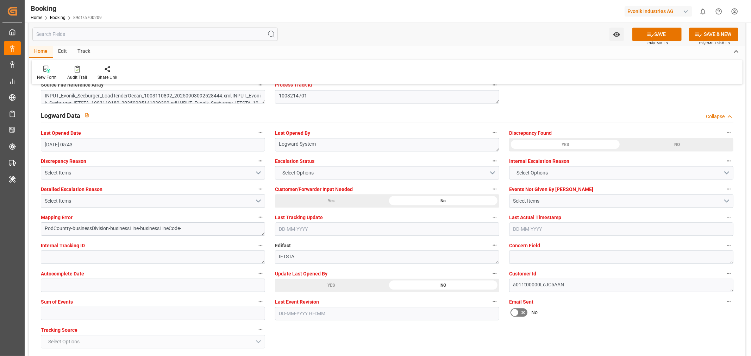
scroll to position [1291, 0]
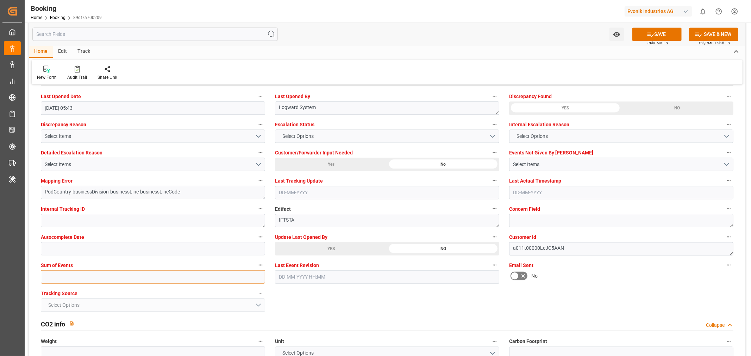
click at [81, 276] on input "text" at bounding box center [153, 277] width 224 height 13
type input "0"
click at [660, 37] on button "SAVE" at bounding box center [657, 33] width 49 height 13
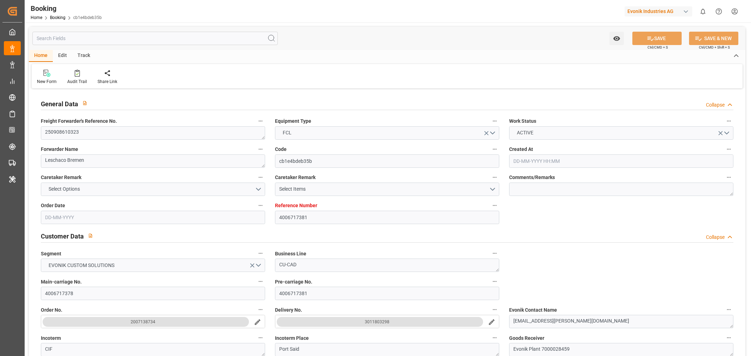
type input "4006717381"
type input "9629380"
type input "CMACGM"
type input "CMA CGM Group"
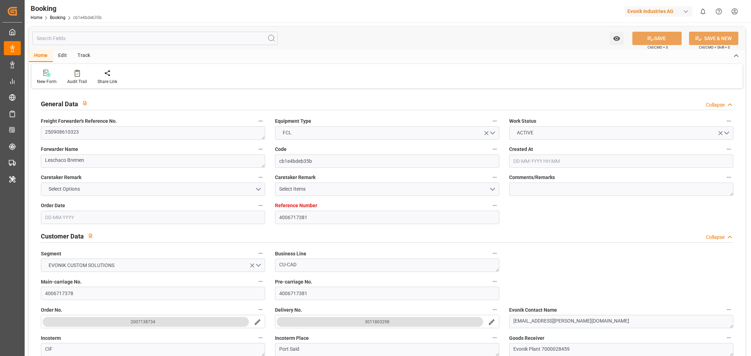
type input "DEHAM"
type input "EGPSD"
type input "[DATE] 07:29"
type input "[DATE]"
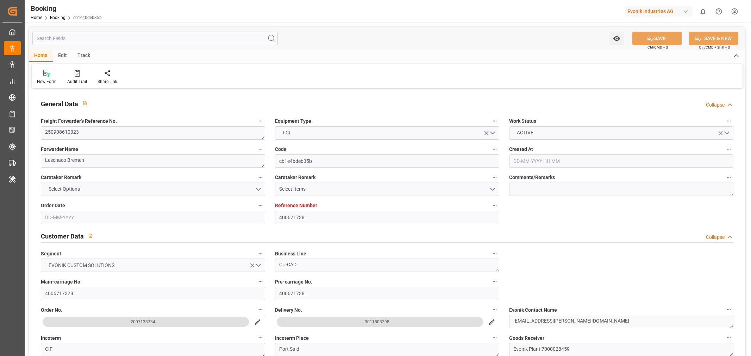
type input "[DATE]"
type input "[DATE] 00:00"
type input "[DATE]"
type input "[DATE] 00:00"
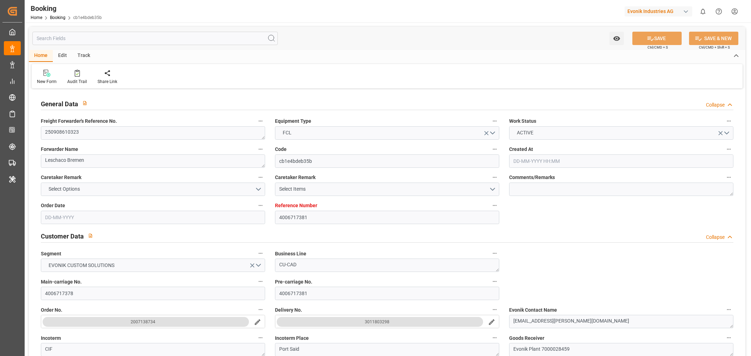
type input "[DATE] 00:00"
type input "[DATE] 05:43"
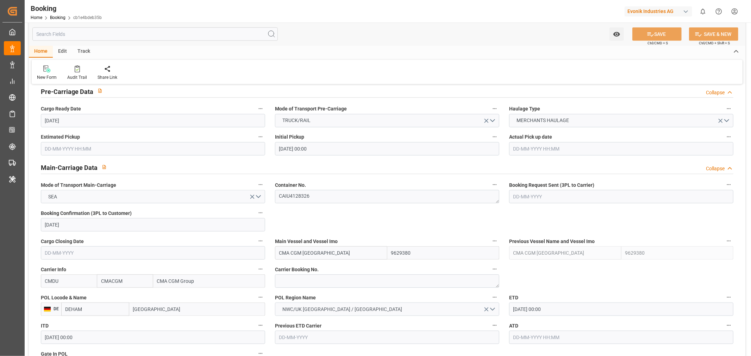
scroll to position [391, 0]
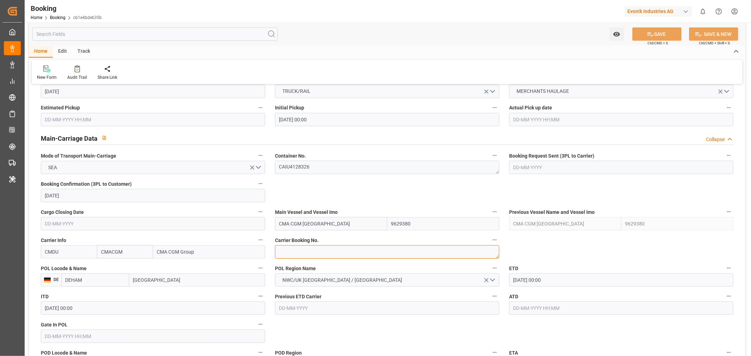
paste textarea "HBG2028118"
type textarea "HBG2028118"
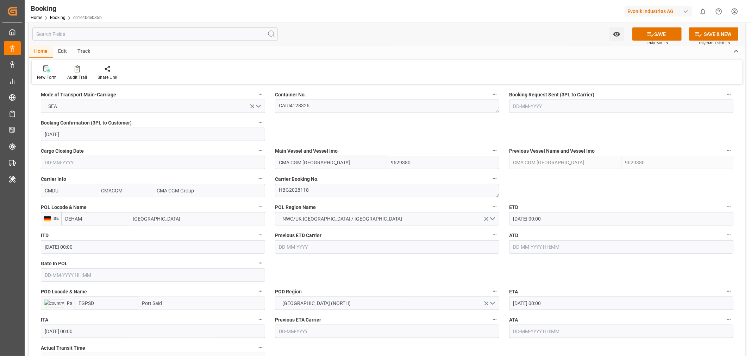
scroll to position [548, 0]
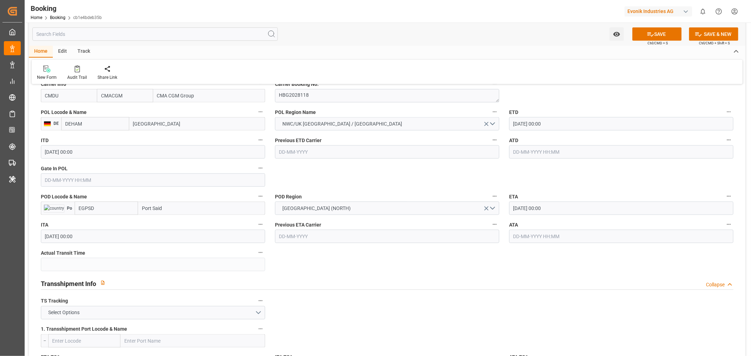
click at [73, 180] on input "text" at bounding box center [153, 180] width 224 height 13
click at [46, 196] on button "Previous Month" at bounding box center [47, 196] width 4 height 4
click at [52, 235] on div "8" at bounding box center [50, 236] width 9 height 8
type input "08-09-2025 00:00"
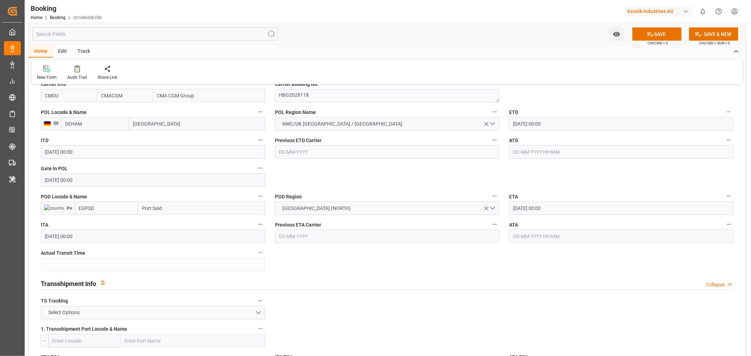
click at [535, 148] on input "text" at bounding box center [621, 151] width 224 height 13
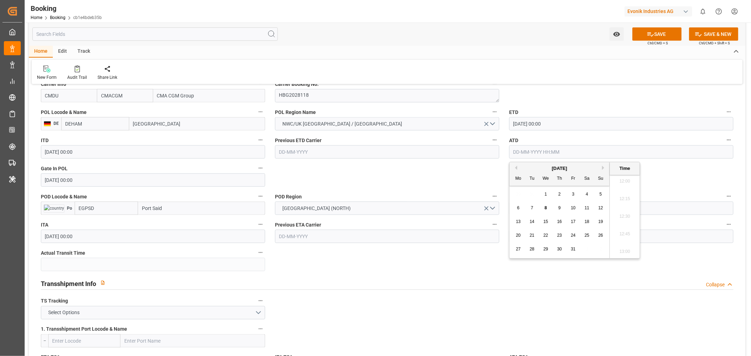
click at [515, 167] on button "Previous Month" at bounding box center [515, 168] width 4 height 4
click at [577, 223] on div "19" at bounding box center [573, 222] width 9 height 8
type input "19-09-2025 00:00"
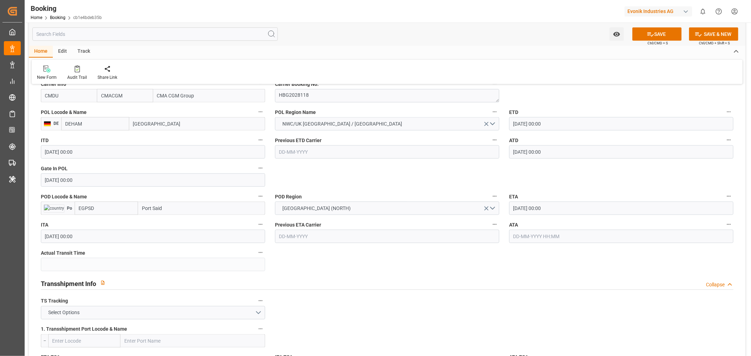
click at [175, 212] on input "Port Said" at bounding box center [201, 208] width 127 height 13
click at [168, 224] on span "Port Said - EGPSD" at bounding box center [162, 224] width 38 height 6
type input "Port Said"
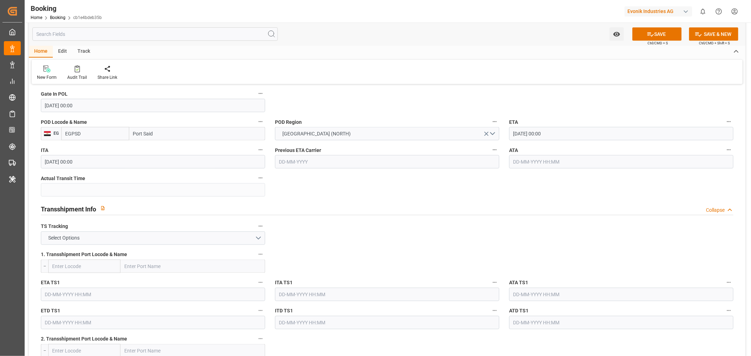
scroll to position [626, 0]
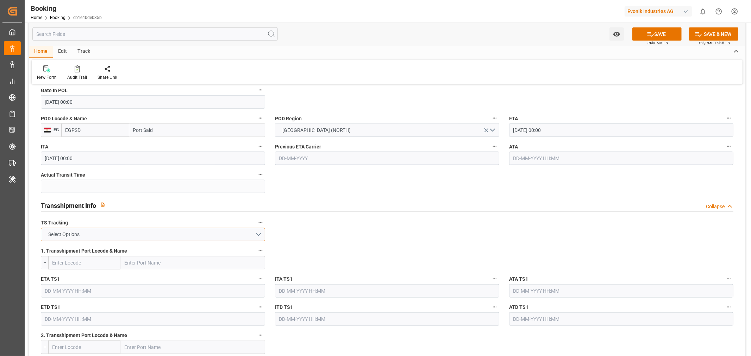
click at [142, 237] on button "Select Options" at bounding box center [153, 234] width 224 height 13
click at [84, 249] on div "FALSE" at bounding box center [153, 251] width 224 height 15
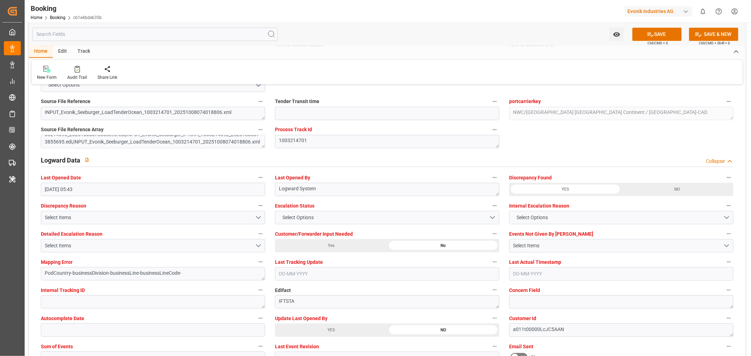
scroll to position [1330, 0]
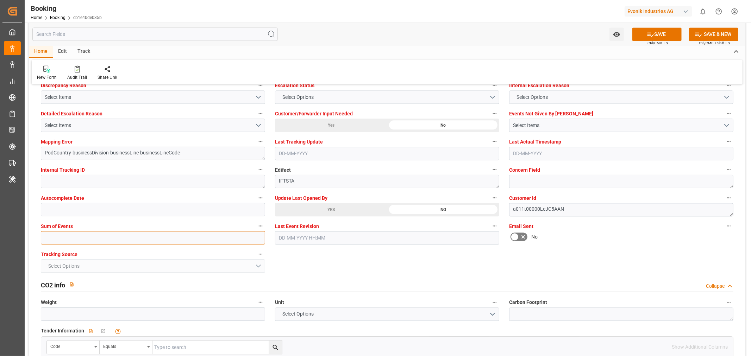
click at [50, 238] on input "text" at bounding box center [153, 237] width 224 height 13
type input "0"
click at [665, 31] on button "SAVE" at bounding box center [657, 33] width 49 height 13
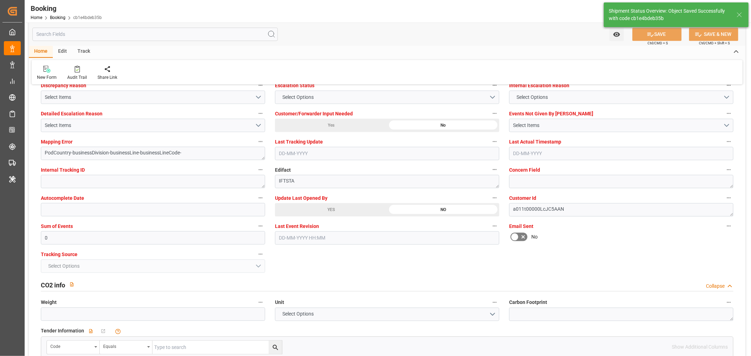
type textarea "[PERSON_NAME]"
type textarea "businessDivision-businessLine-"
type input "08-10-2025 07:13"
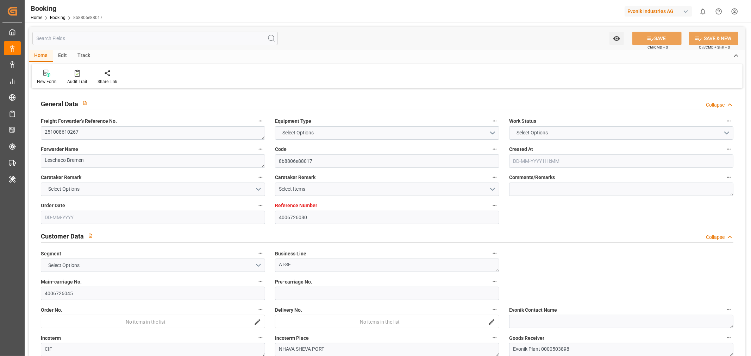
type input "4006726080"
type input "9466867"
type input "CMACGM"
type input "CMA CGM Group"
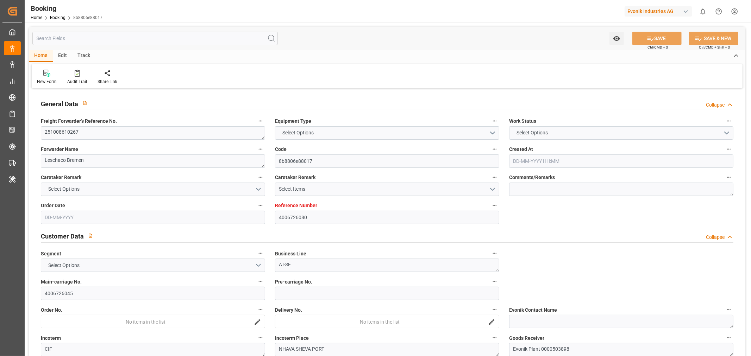
type input "DEHAM"
type input "INNSA"
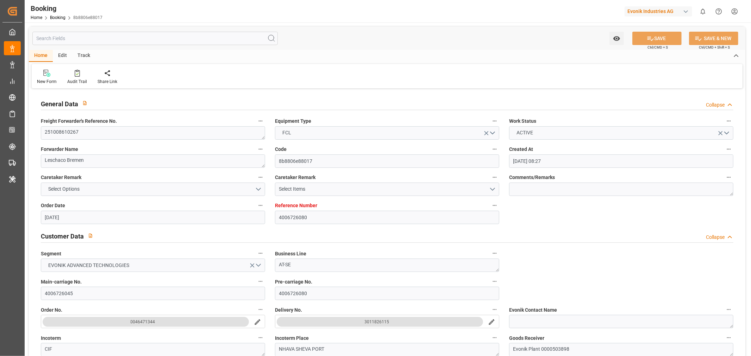
type input "[DATE] 08:27"
type input "[DATE]"
type input "[DATE] 00:00"
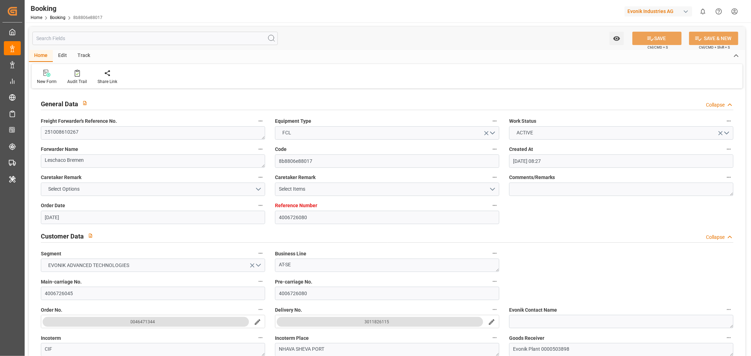
type input "[DATE]"
type input "[DATE] 00:00"
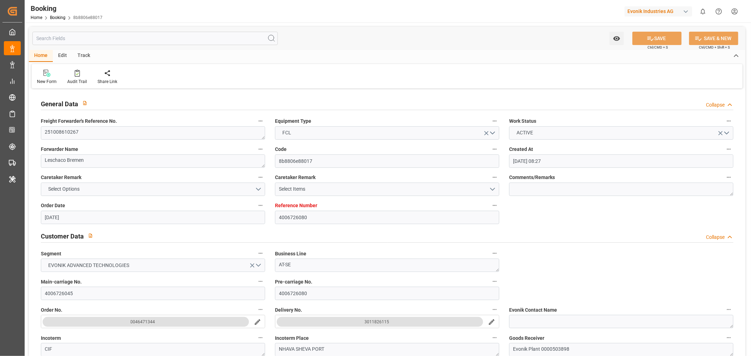
type input "[DATE] 00:00"
type input "[DATE] 10:23"
click at [79, 80] on div "Audit Trail" at bounding box center [77, 82] width 20 height 6
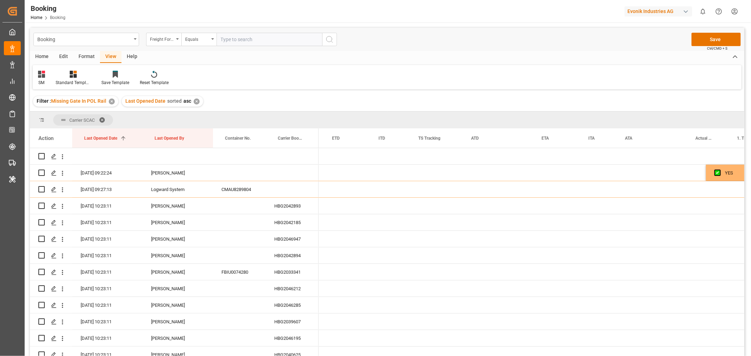
scroll to position [0, 3144]
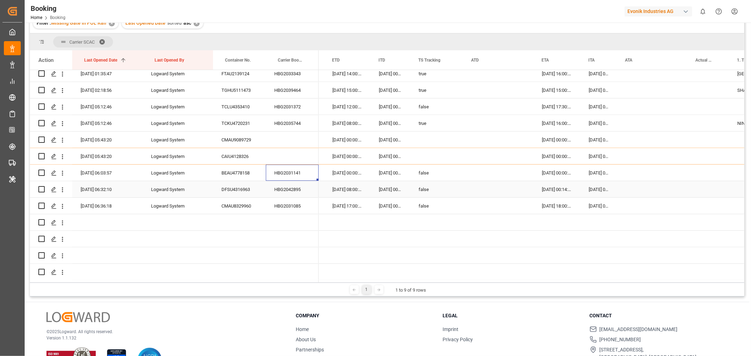
click at [277, 190] on div "HBG2042895" at bounding box center [292, 189] width 53 height 16
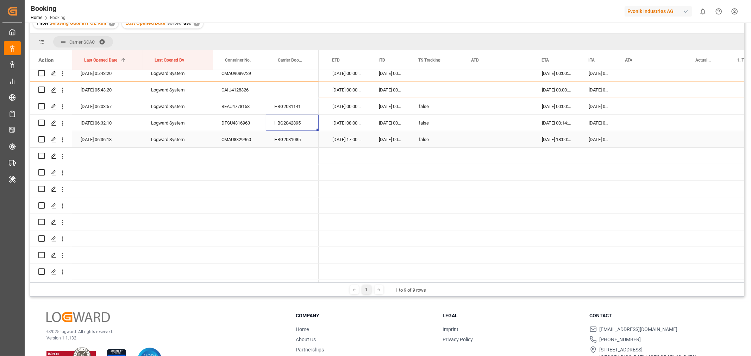
click at [287, 137] on div "HBG2031085" at bounding box center [292, 139] width 53 height 16
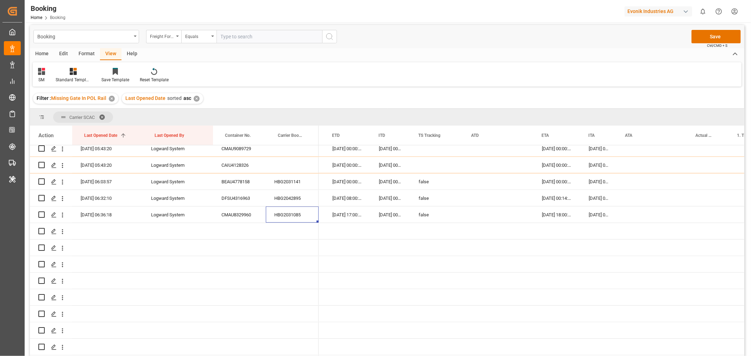
scroll to position [0, 0]
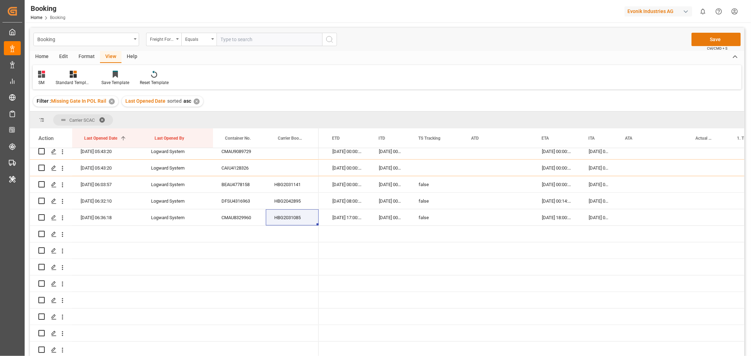
click at [712, 38] on button "Save" at bounding box center [716, 39] width 49 height 13
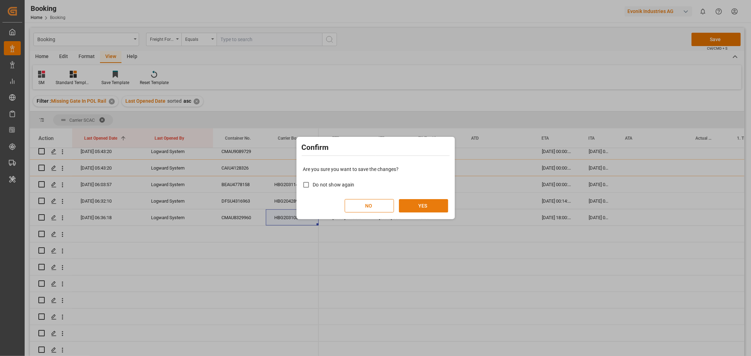
click at [418, 209] on button "YES" at bounding box center [423, 205] width 49 height 13
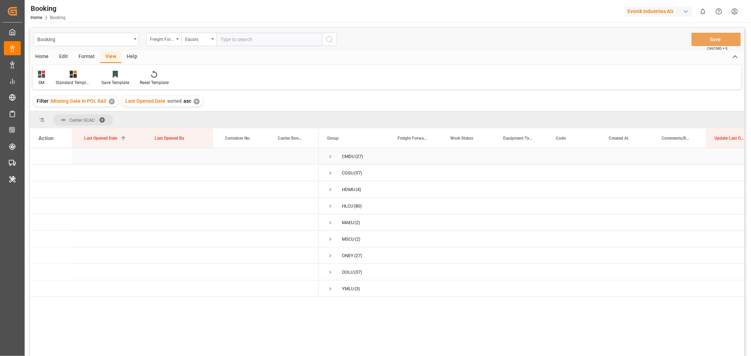
click at [329, 156] on span "Press SPACE to select this row." at bounding box center [330, 157] width 6 height 6
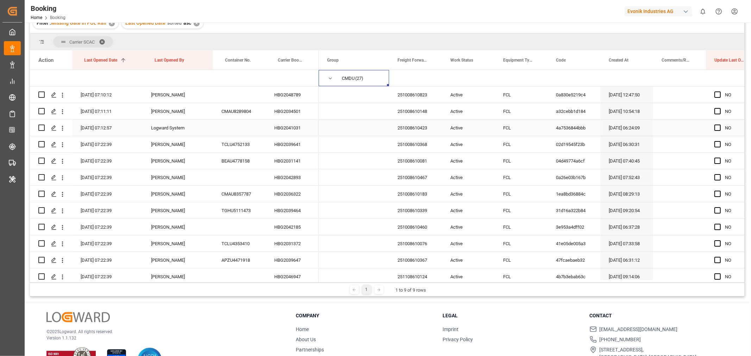
click at [289, 129] on div "HBG2041031" at bounding box center [292, 128] width 53 height 16
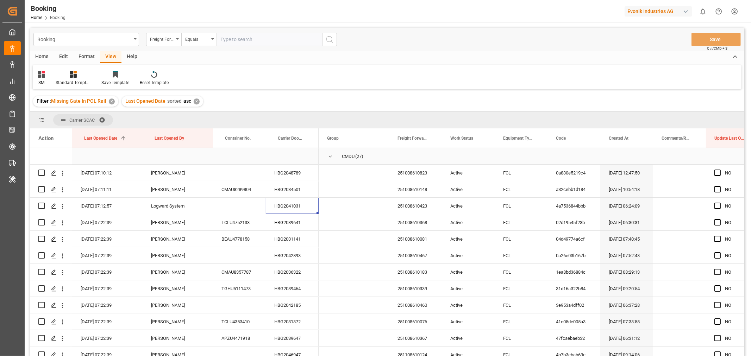
click at [328, 157] on span "Press SPACE to select this row." at bounding box center [330, 157] width 6 height 6
